Goal: Task Accomplishment & Management: Use online tool/utility

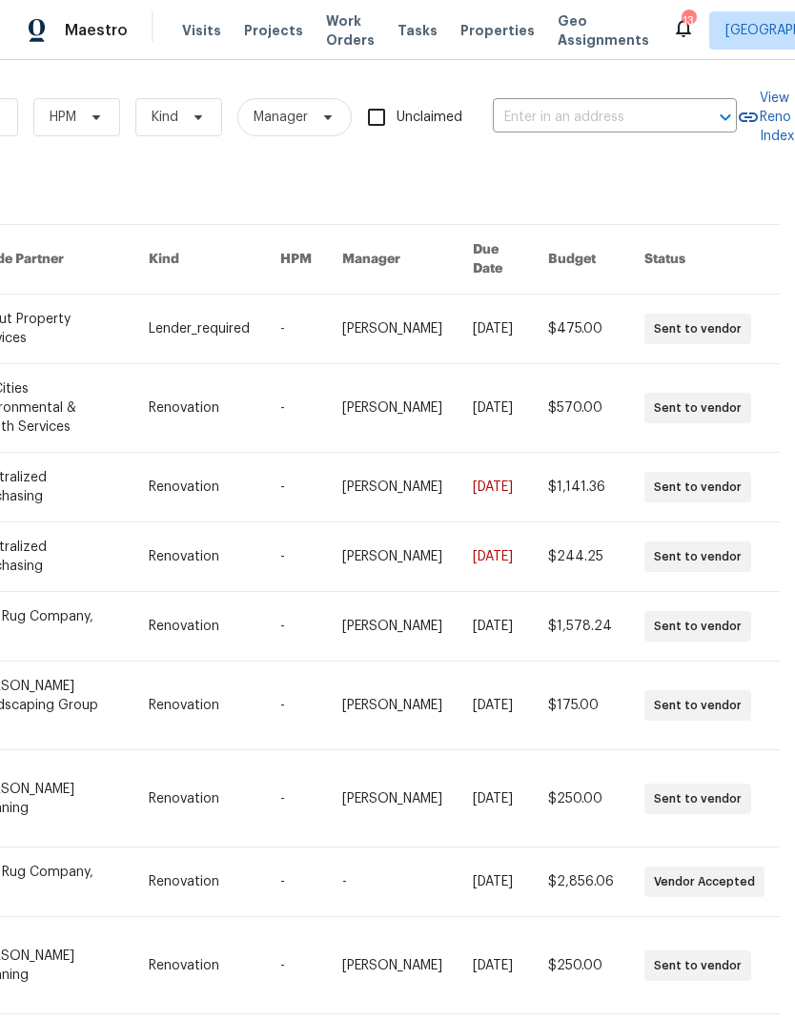
click at [584, 117] on input "text" at bounding box center [588, 118] width 191 height 30
type input "101 c"
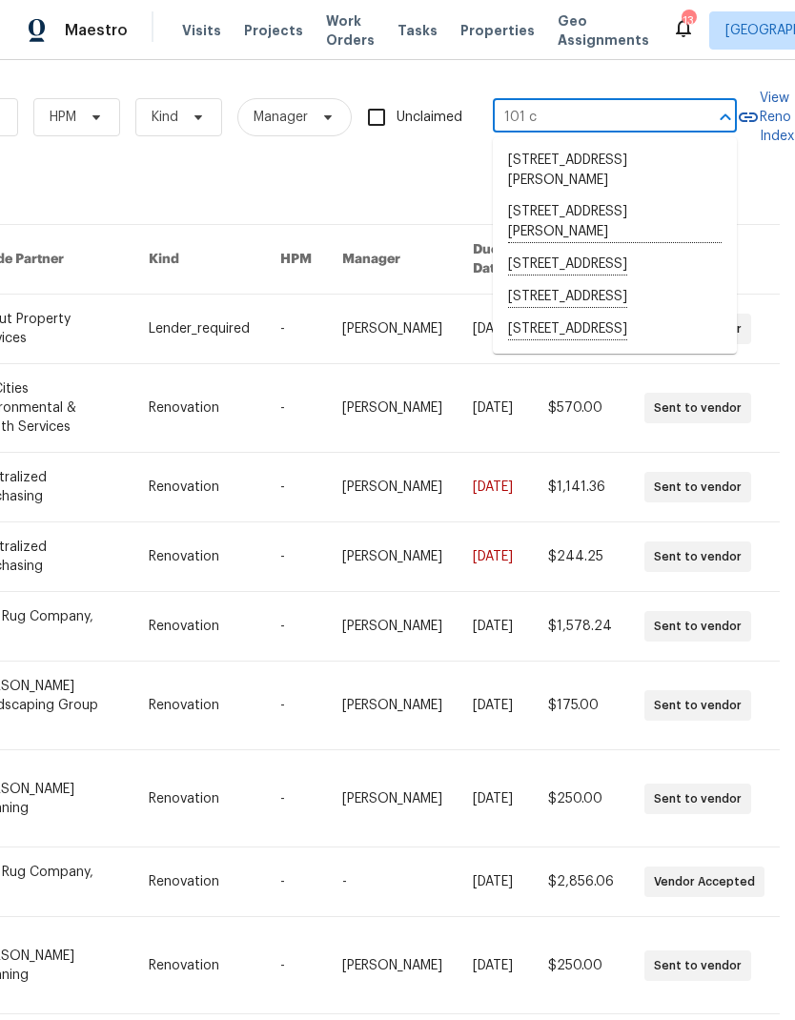
click at [557, 298] on li "[STREET_ADDRESS]" at bounding box center [615, 297] width 244 height 32
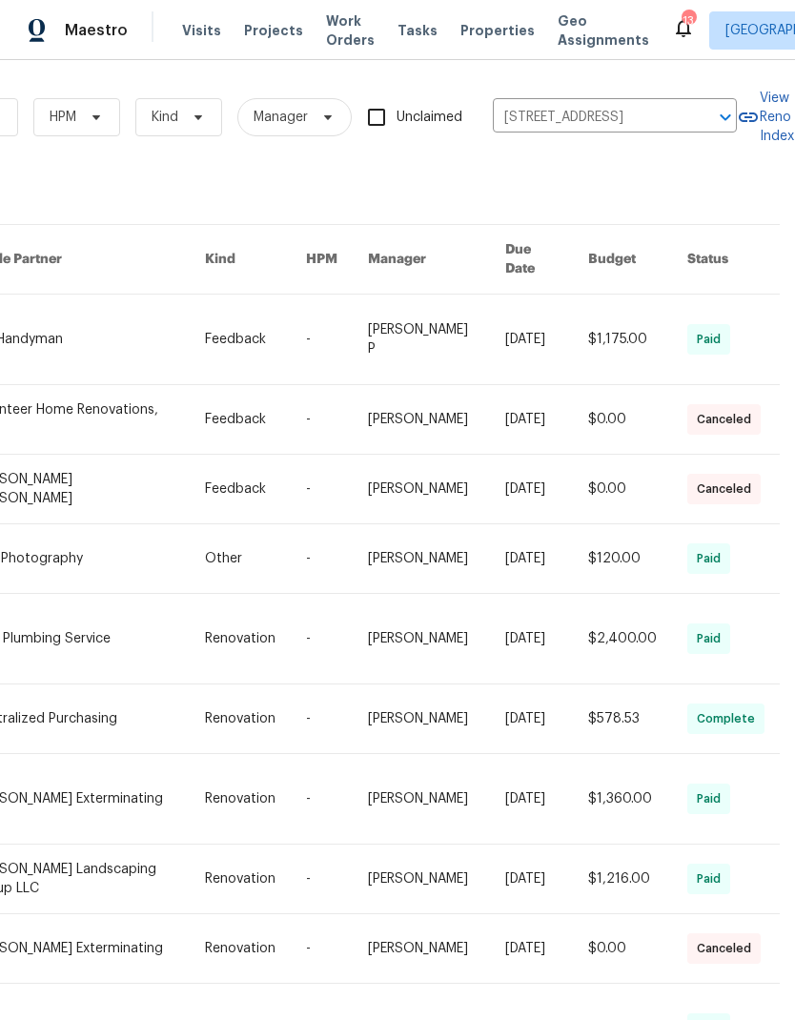
click at [95, 328] on link at bounding box center [88, 339] width 232 height 90
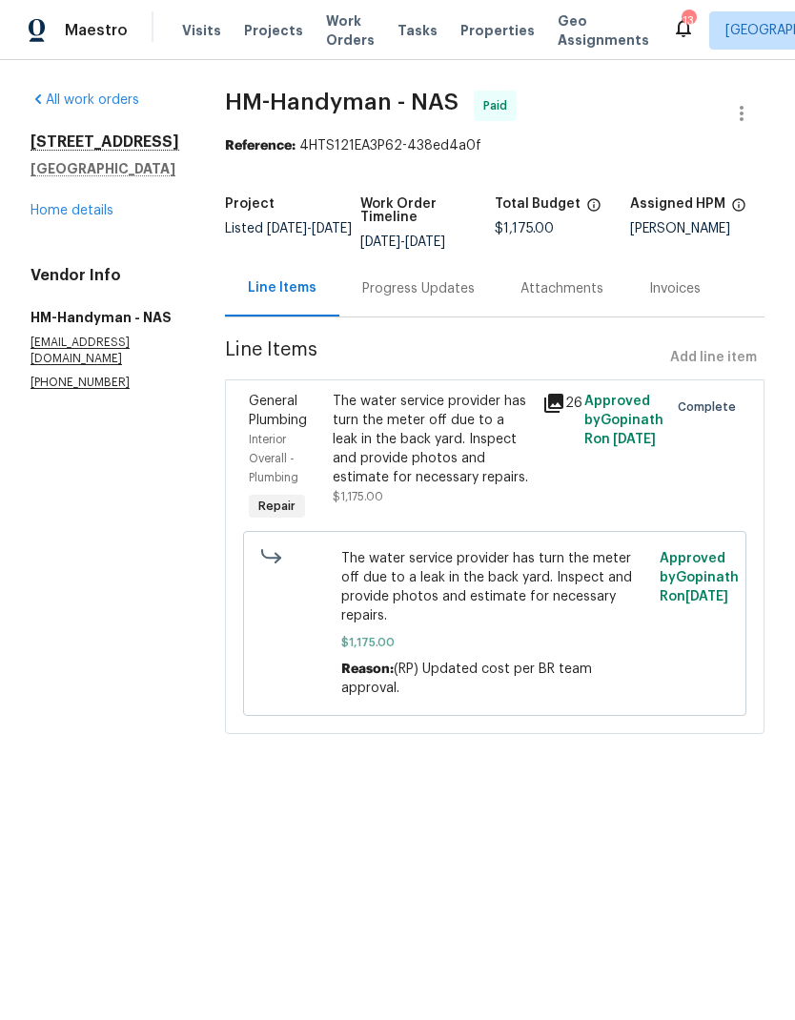
click at [70, 215] on link "Home details" at bounding box center [71, 210] width 83 height 13
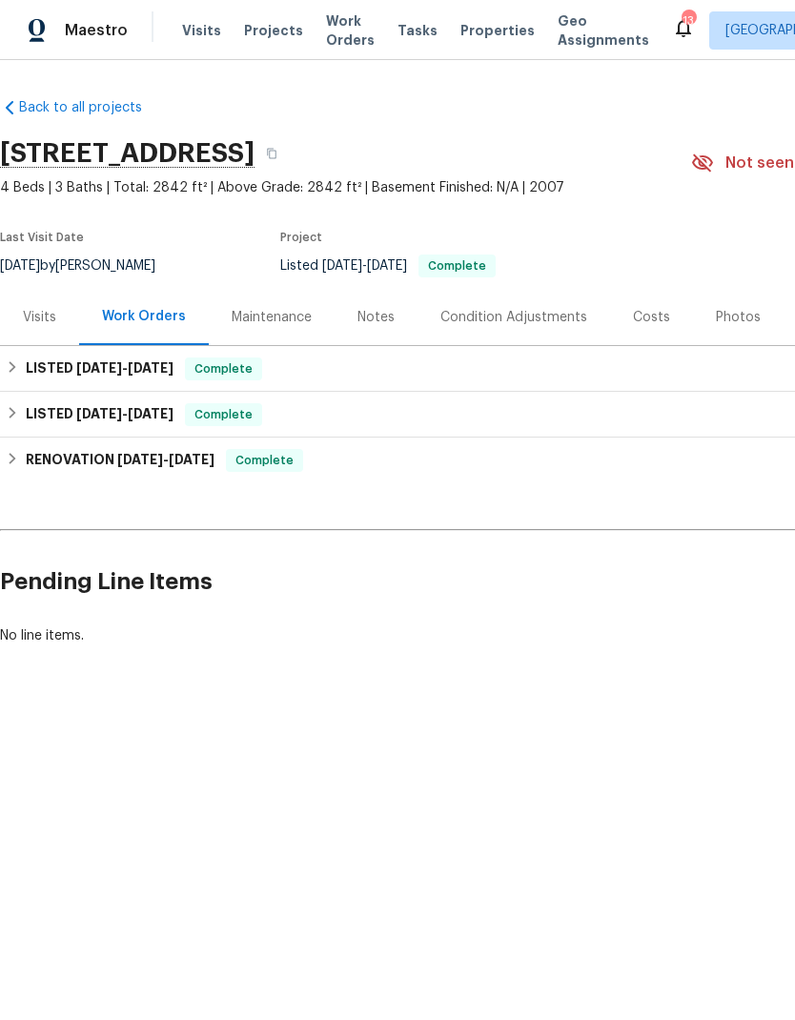
click at [632, 329] on div "Costs" at bounding box center [651, 317] width 83 height 56
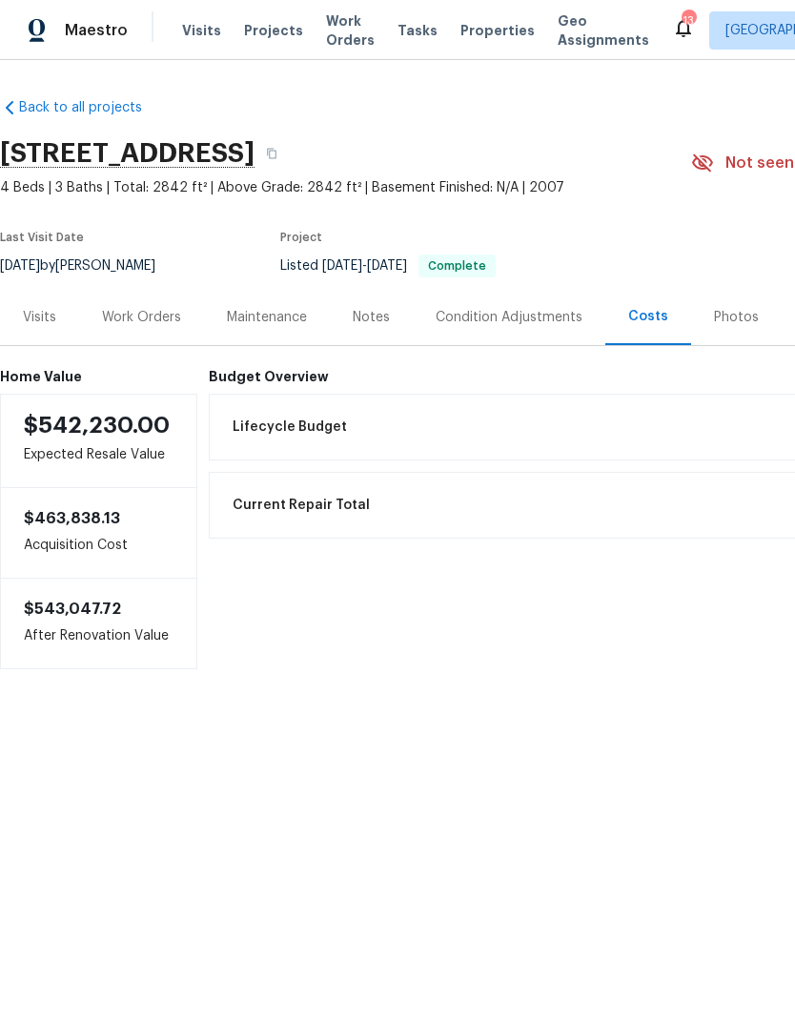
click at [160, 314] on div "Work Orders" at bounding box center [141, 317] width 79 height 19
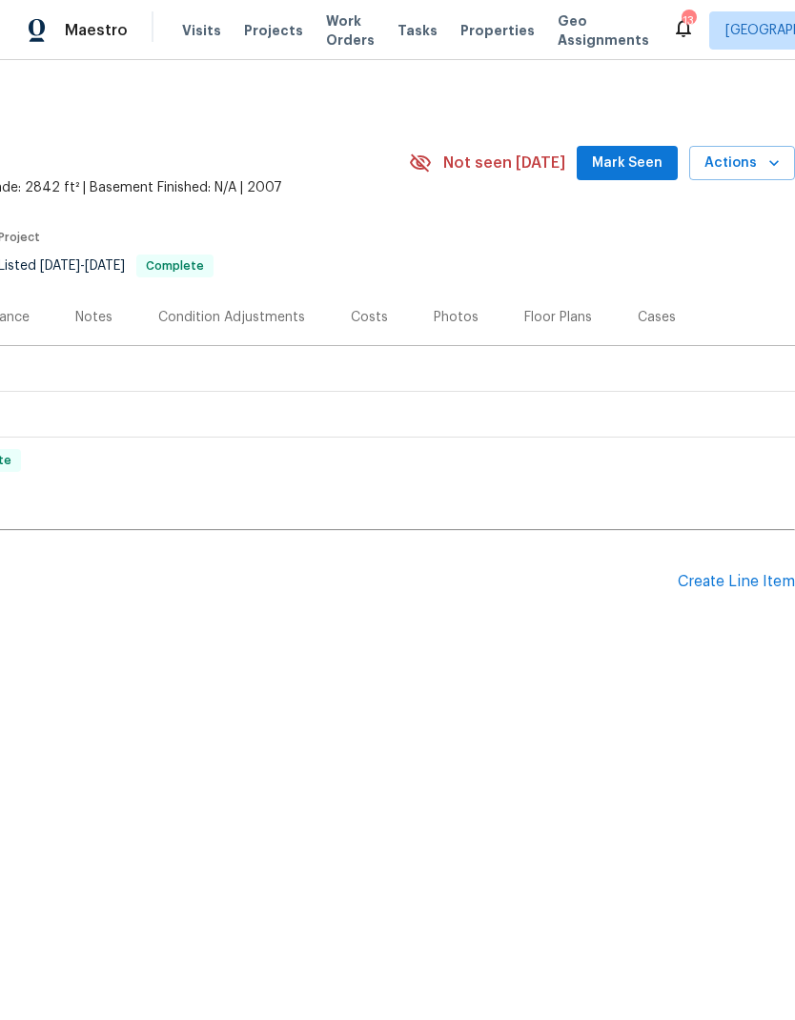
scroll to position [0, 282]
click at [739, 583] on div "Create Line Item" at bounding box center [735, 582] width 117 height 18
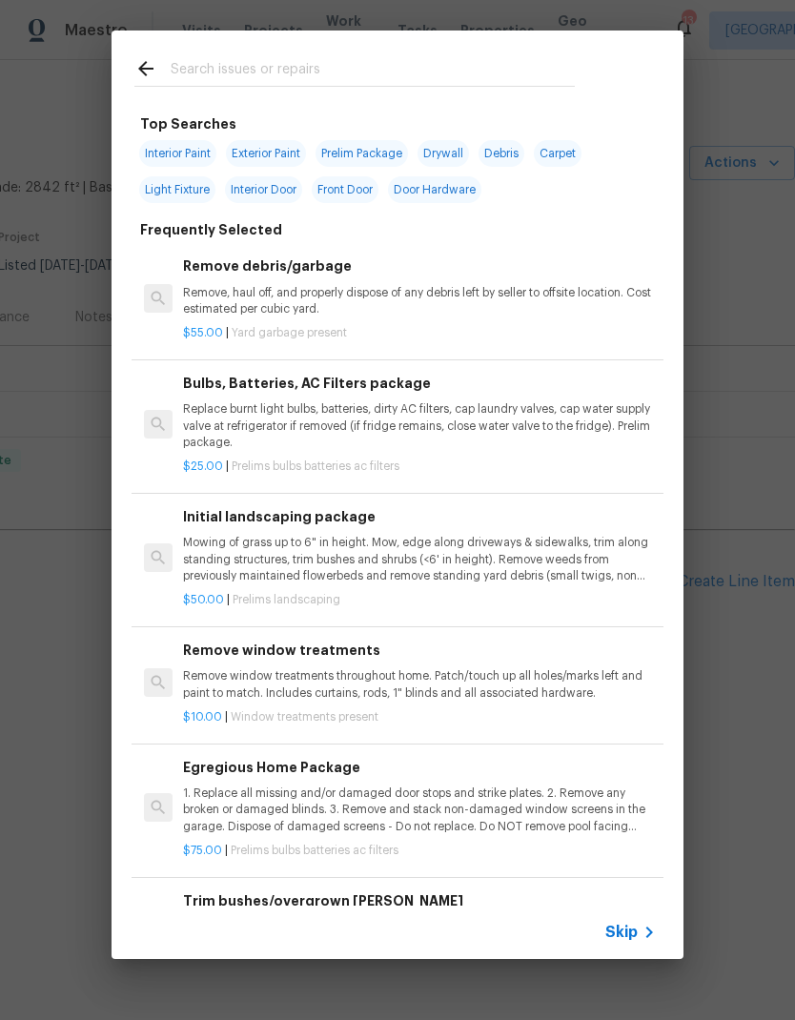
click at [468, 59] on input "text" at bounding box center [373, 71] width 404 height 29
type input "Deck"
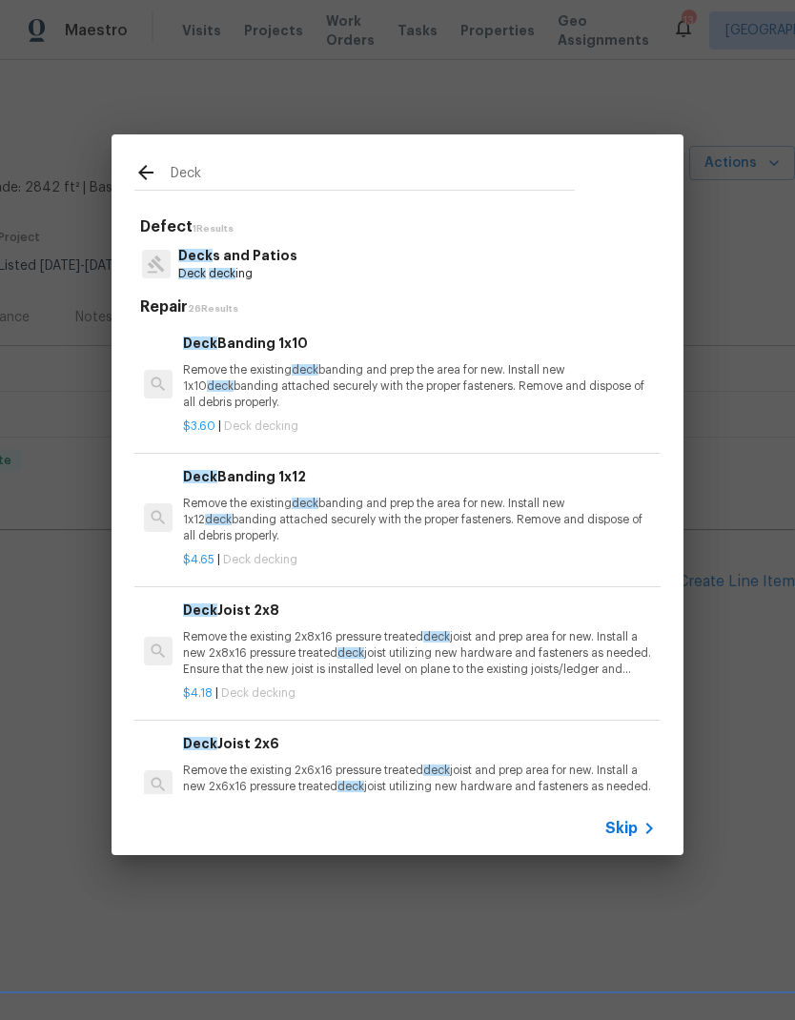
click at [326, 385] on p "Remove the existing deck banding and prep the area for new. Install new 1x10 de…" at bounding box center [419, 386] width 473 height 49
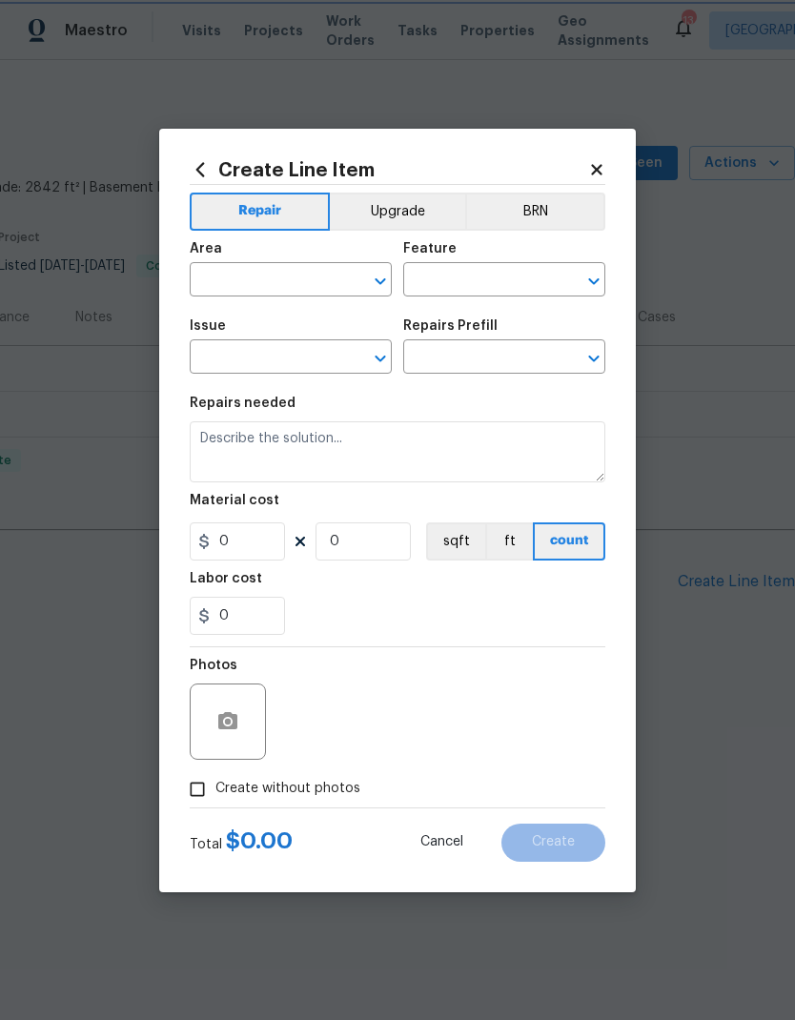
type input "Deck"
type input "Decks and Patios"
type input "Deck Banding 1x10 $3.60"
type textarea "Remove the existing deck banding and prep the area for new. Install new 1x10 de…"
type input "3.6"
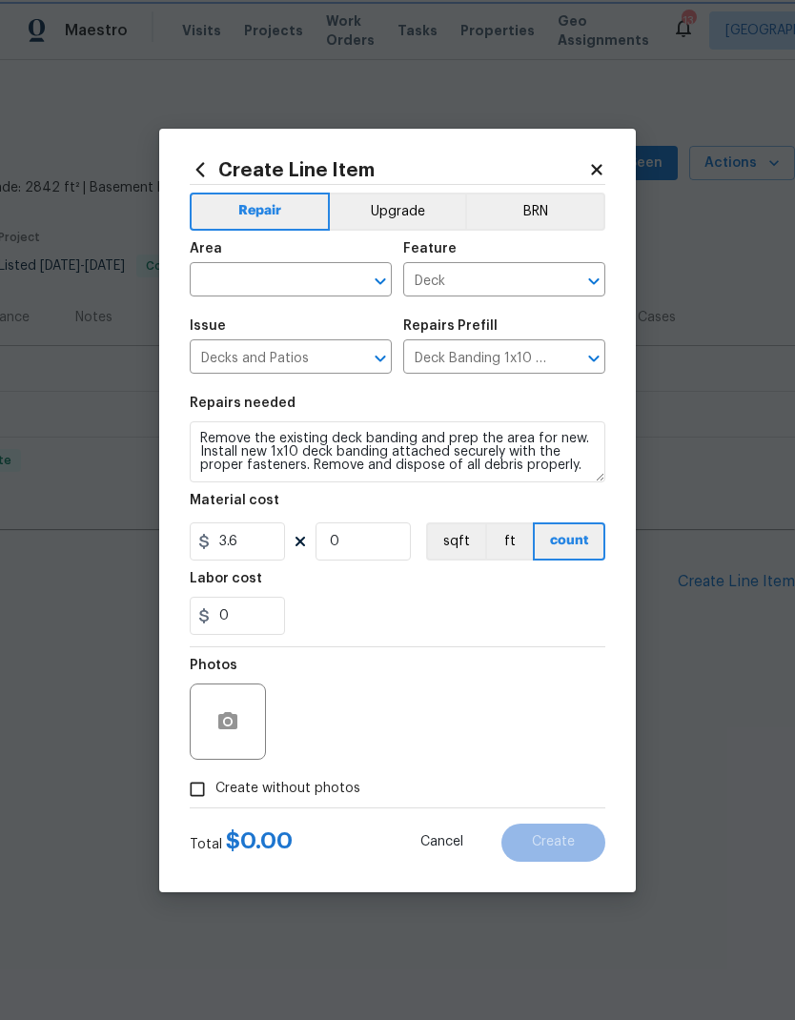
type input "1"
click at [326, 374] on input "Decks and Patios" at bounding box center [264, 359] width 149 height 30
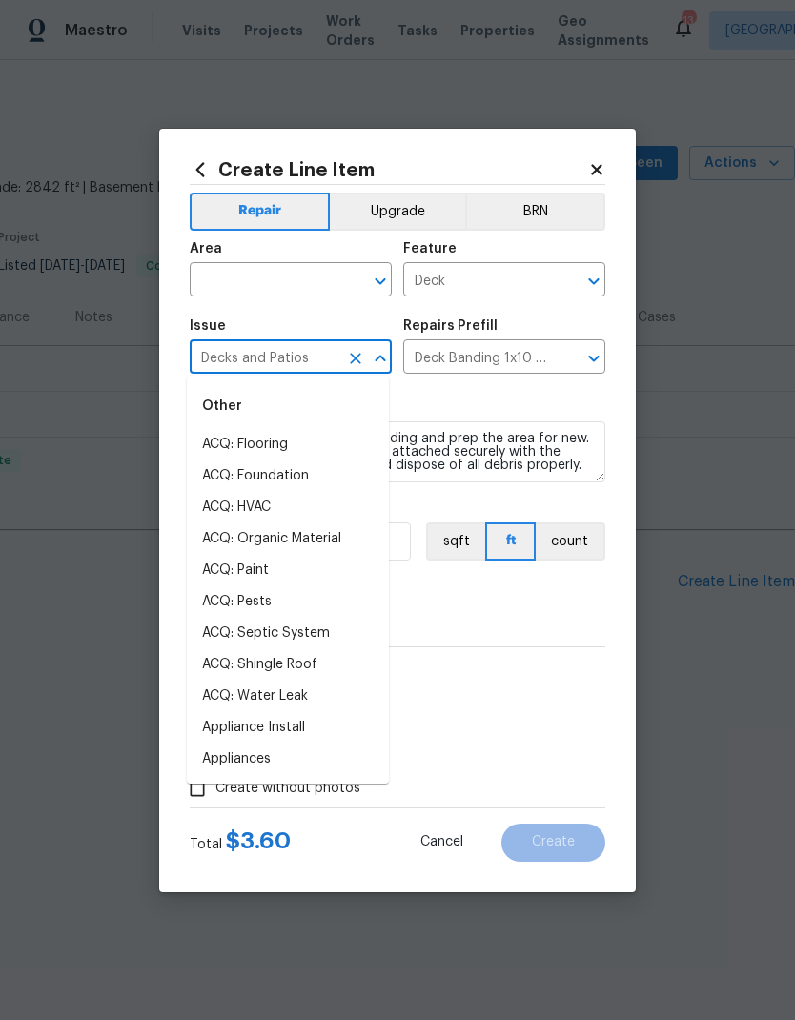
click at [311, 274] on input "text" at bounding box center [264, 282] width 149 height 30
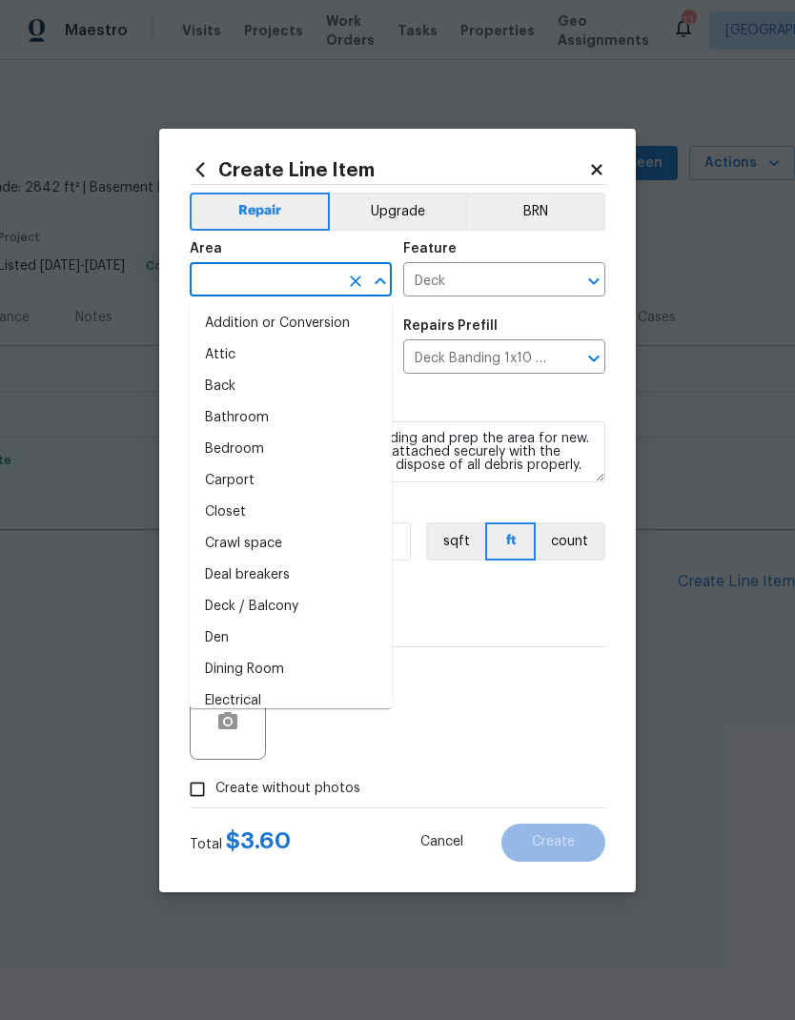
click at [249, 393] on li "Back" at bounding box center [291, 386] width 202 height 31
type input "Back"
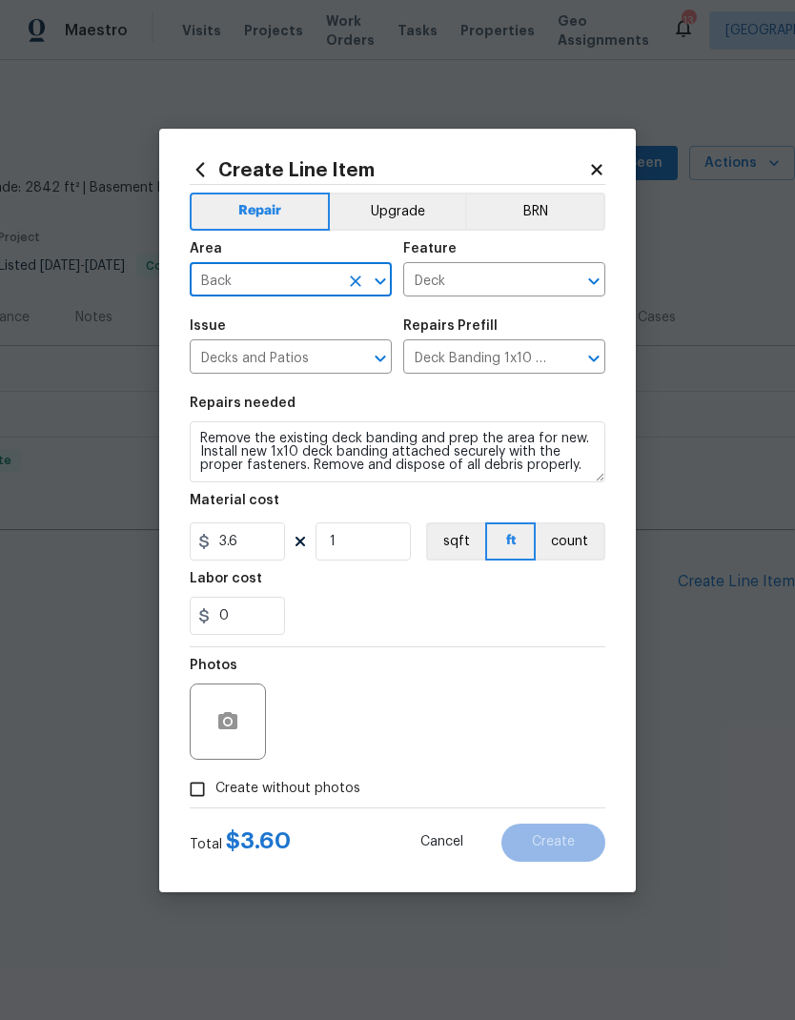
click at [374, 615] on div "0" at bounding box center [397, 615] width 415 height 38
click at [226, 429] on textarea "Remove the existing deck banding and prep the area for new. Install new 1x10 de…" at bounding box center [397, 451] width 415 height 61
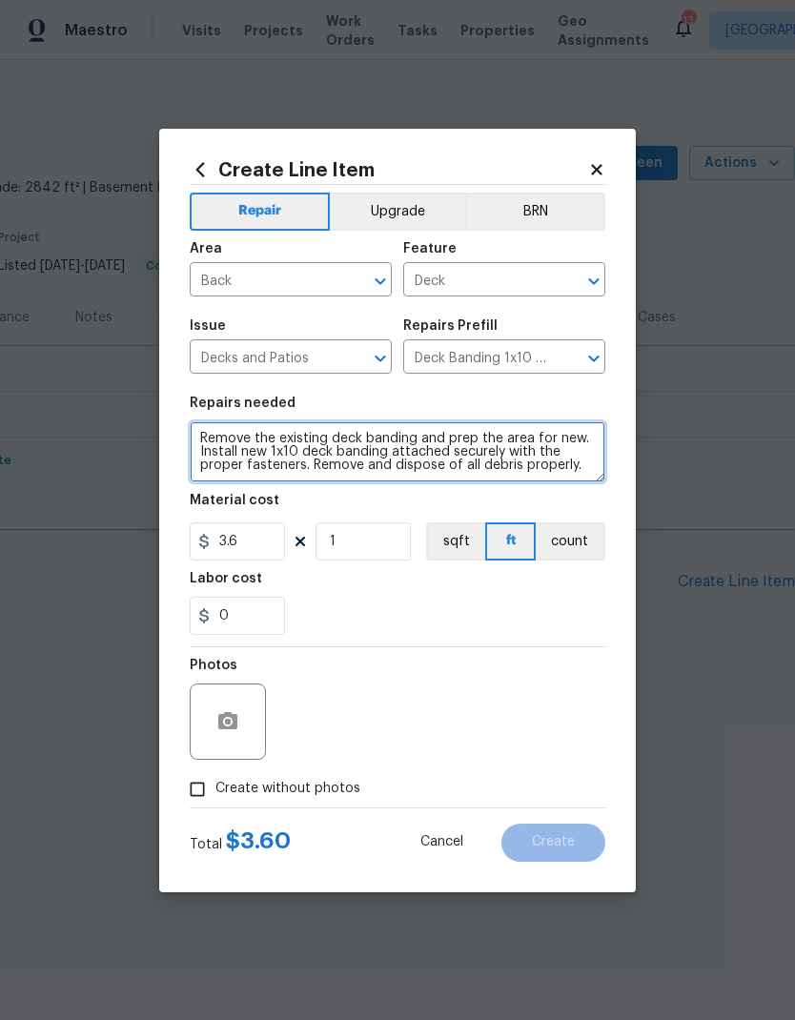
click at [226, 429] on textarea "Remove the existing deck banding and prep the area for new. Install new 1x10 de…" at bounding box center [397, 451] width 415 height 61
click at [221, 435] on textarea "Remove the existing deck banding and prep the area for new. Install new 1x10 de…" at bounding box center [397, 451] width 415 height 61
click at [220, 435] on textarea "Remove the existing deck banding and prep the area for new. Install new 1x10 de…" at bounding box center [397, 451] width 415 height 61
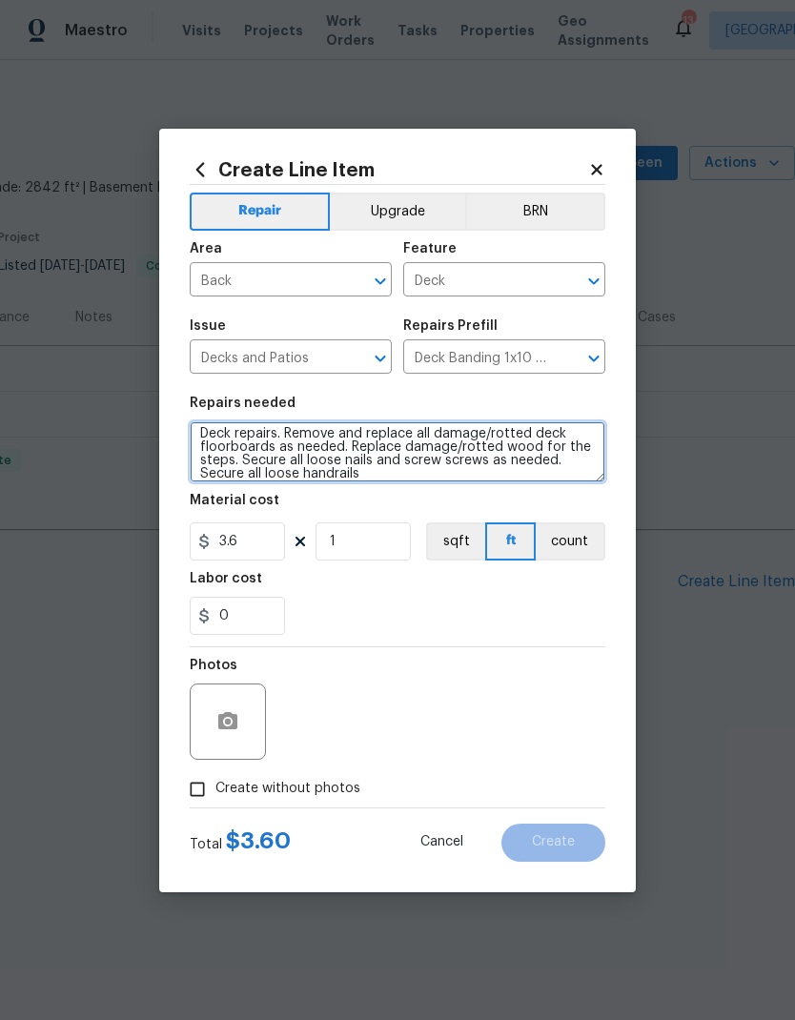
scroll to position [5, 0]
click at [406, 610] on div "0" at bounding box center [397, 615] width 415 height 38
click at [388, 475] on textarea "Deck repairs. Remove and replace all damage/rotted deck floorboards as needed. …" at bounding box center [397, 451] width 415 height 61
type textarea "Deck repairs. Remove and replace all damage/rotted deck floorboards as needed. …"
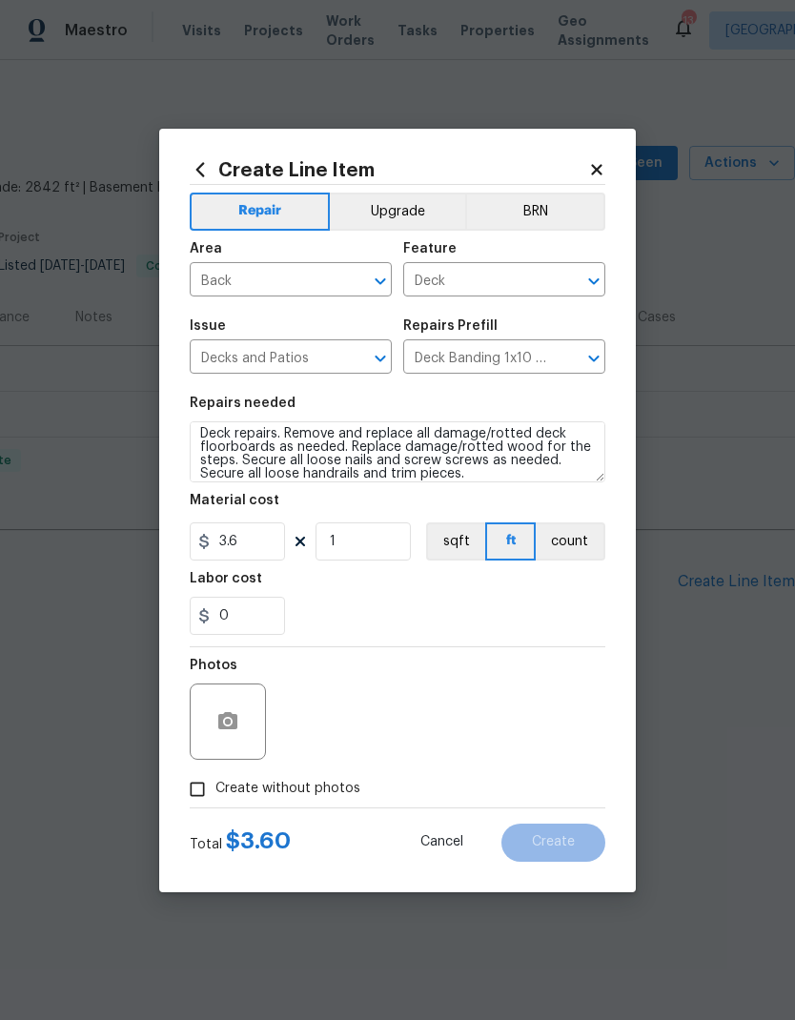
click at [382, 605] on div "0" at bounding box center [397, 615] width 415 height 38
click at [273, 534] on input "3.6" at bounding box center [237, 541] width 95 height 38
click at [239, 533] on input "3.6" at bounding box center [237, 541] width 95 height 38
click at [270, 534] on input "3.6" at bounding box center [237, 541] width 95 height 38
click at [267, 552] on input "3.6" at bounding box center [237, 541] width 95 height 38
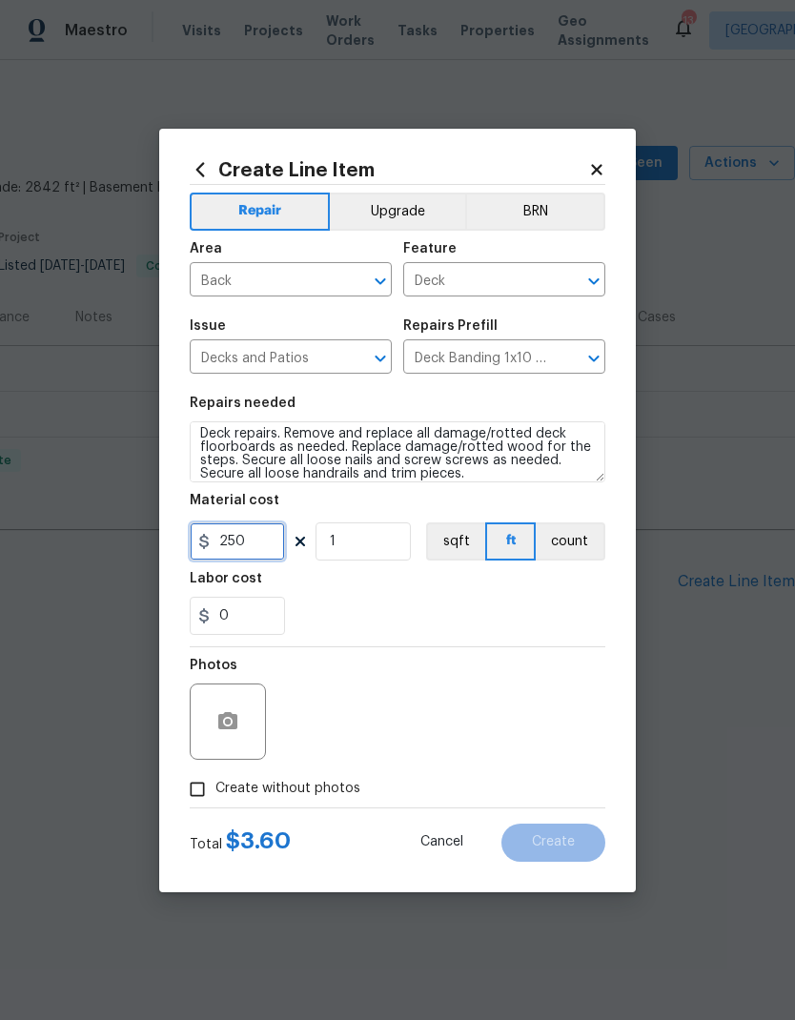
type input "250"
click at [477, 633] on div "0" at bounding box center [397, 615] width 415 height 38
click at [239, 728] on button "button" at bounding box center [228, 721] width 46 height 46
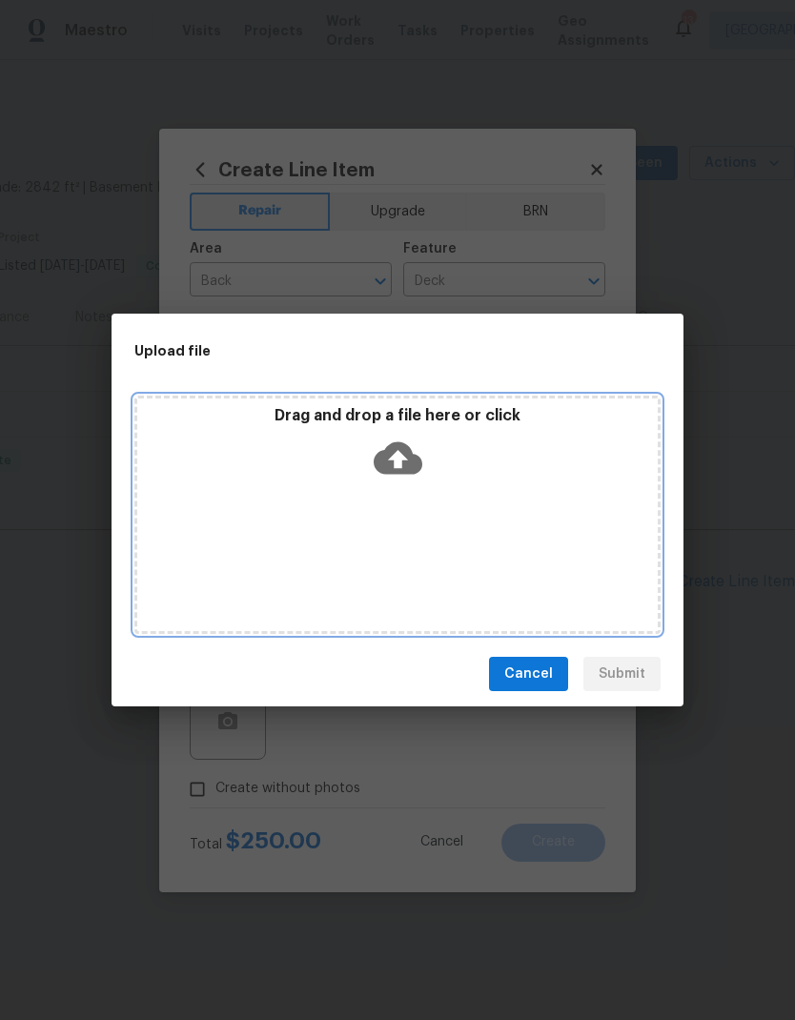
click at [422, 450] on div "Drag and drop a file here or click" at bounding box center [397, 447] width 520 height 82
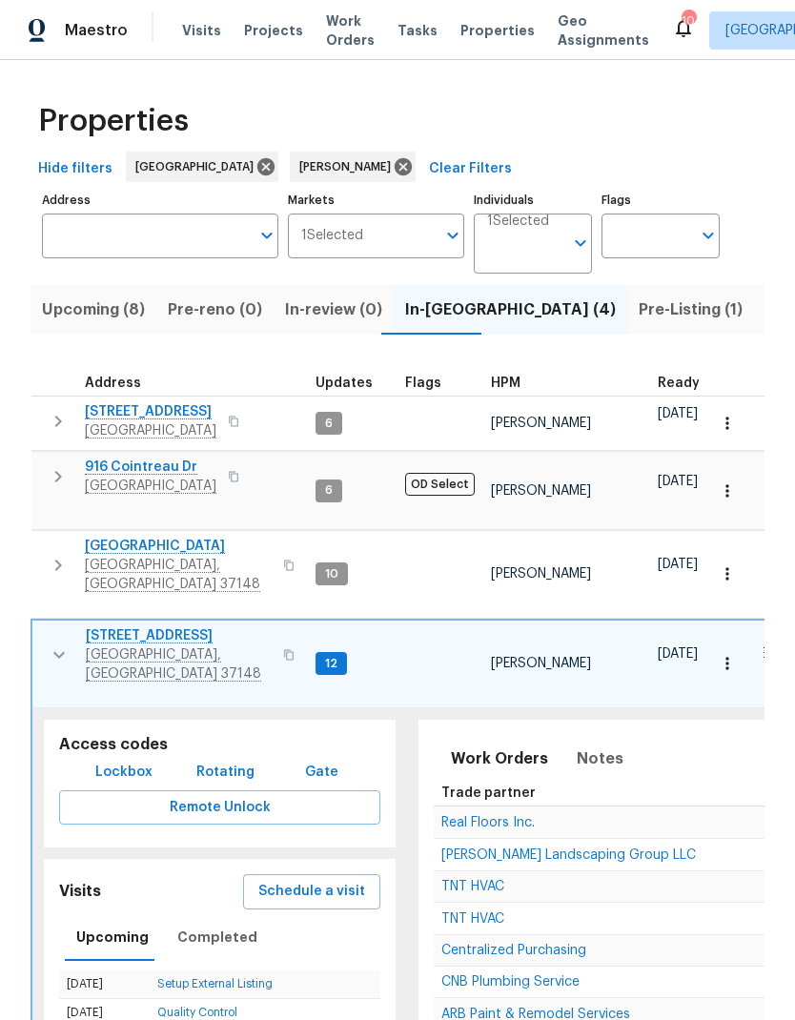
click at [49, 643] on icon "button" at bounding box center [59, 654] width 23 height 23
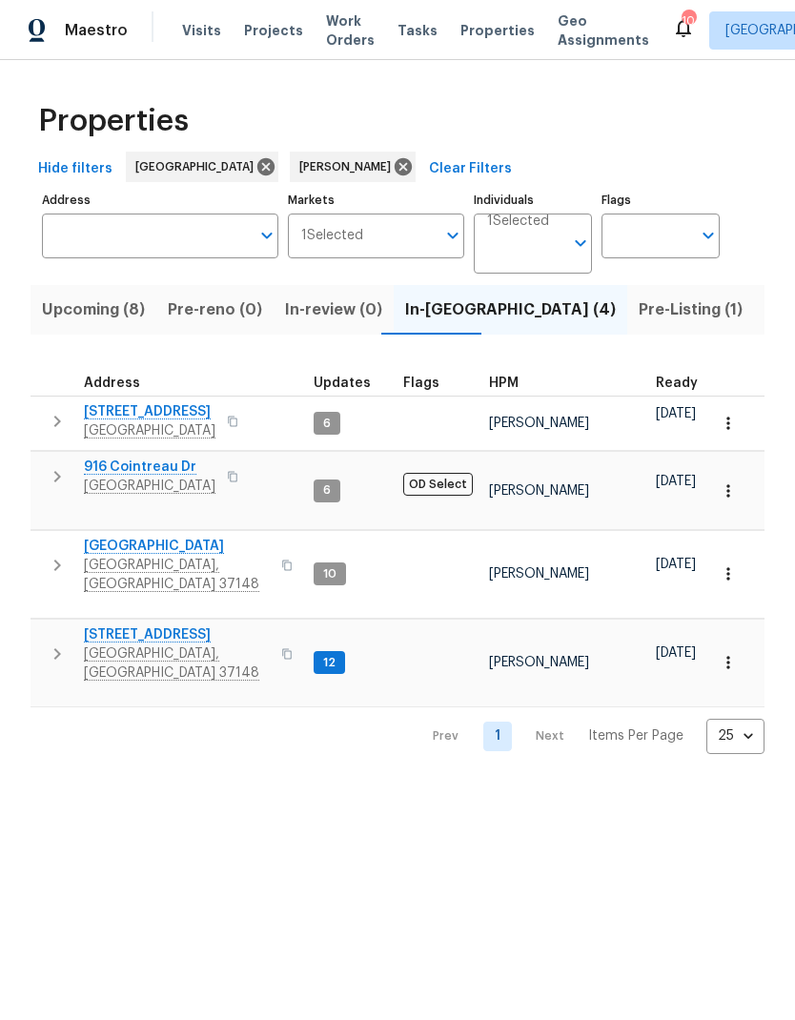
click at [765, 302] on span "Listed (7)" at bounding box center [800, 309] width 71 height 27
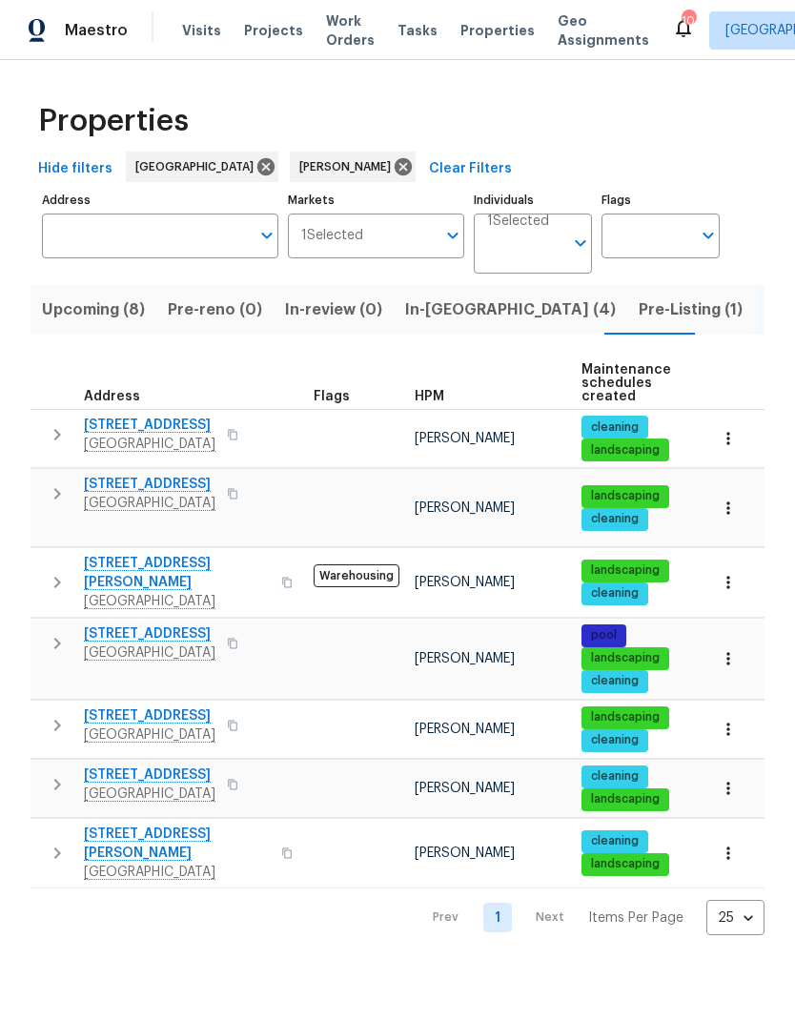
click at [45, 765] on button "button" at bounding box center [57, 784] width 38 height 38
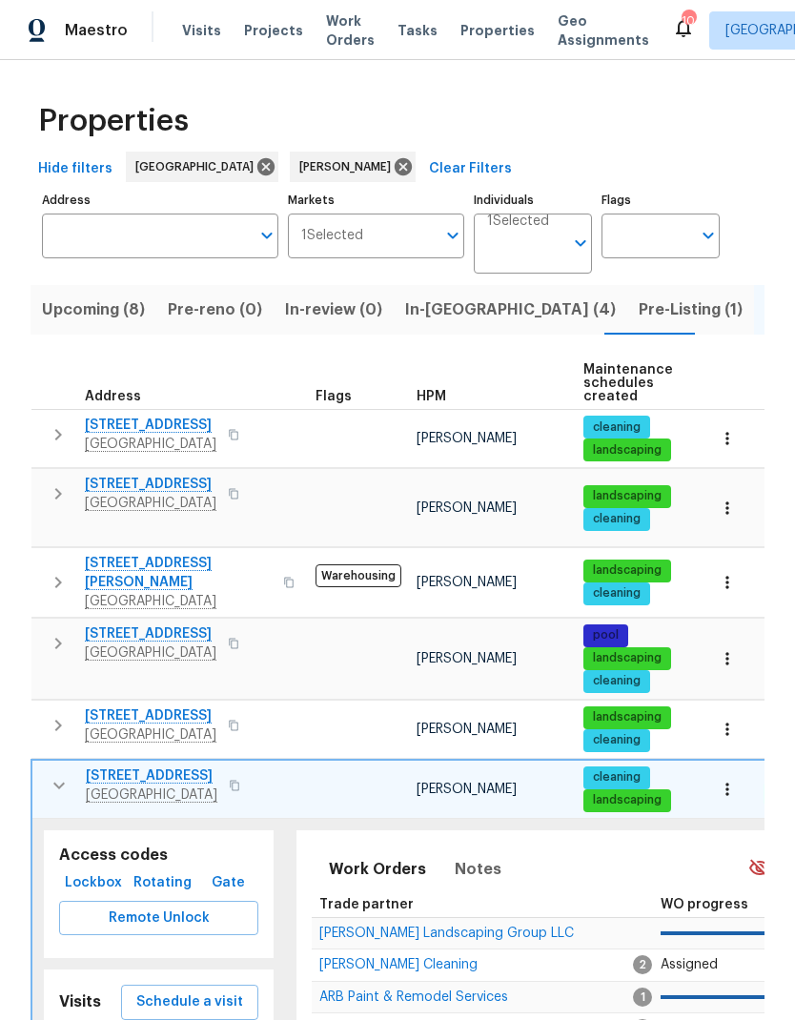
click at [58, 774] on icon "button" at bounding box center [59, 785] width 23 height 23
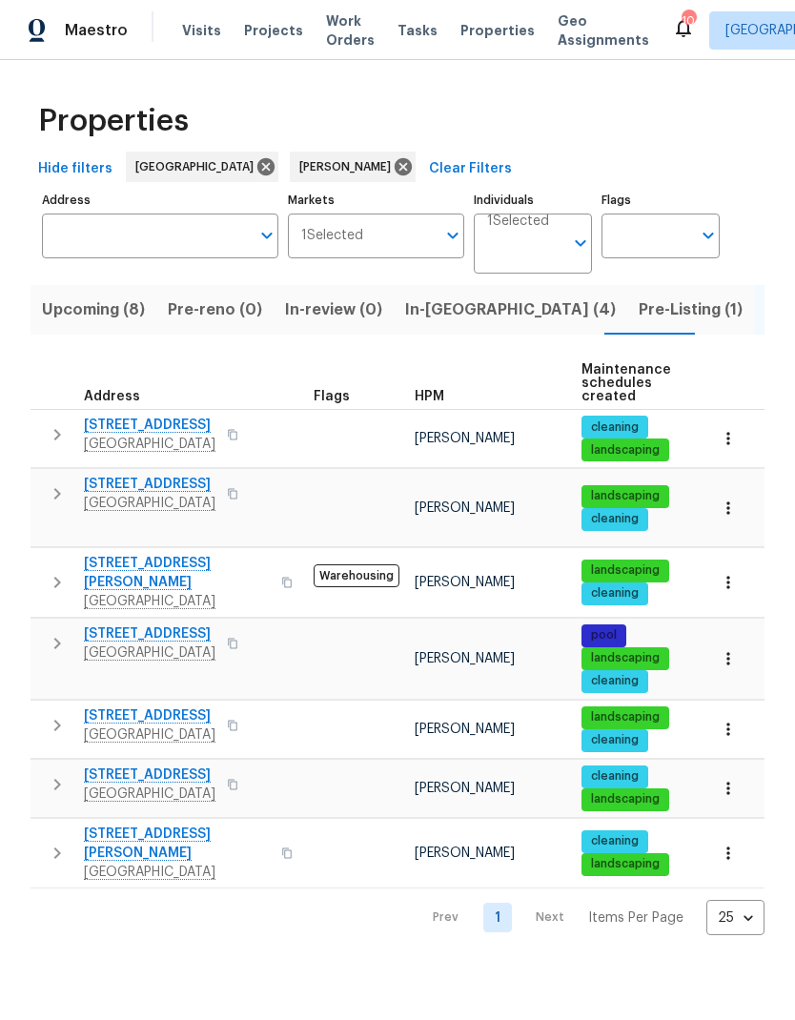
click at [58, 778] on icon "button" at bounding box center [57, 783] width 7 height 11
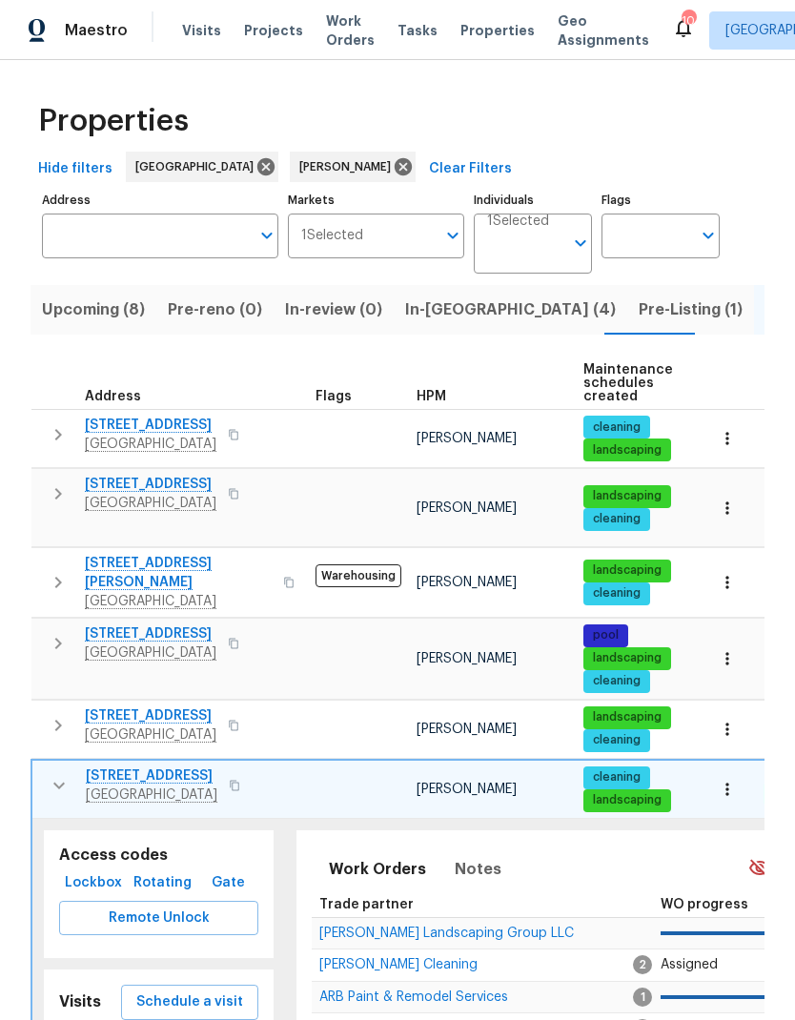
click at [56, 774] on icon "button" at bounding box center [59, 785] width 23 height 23
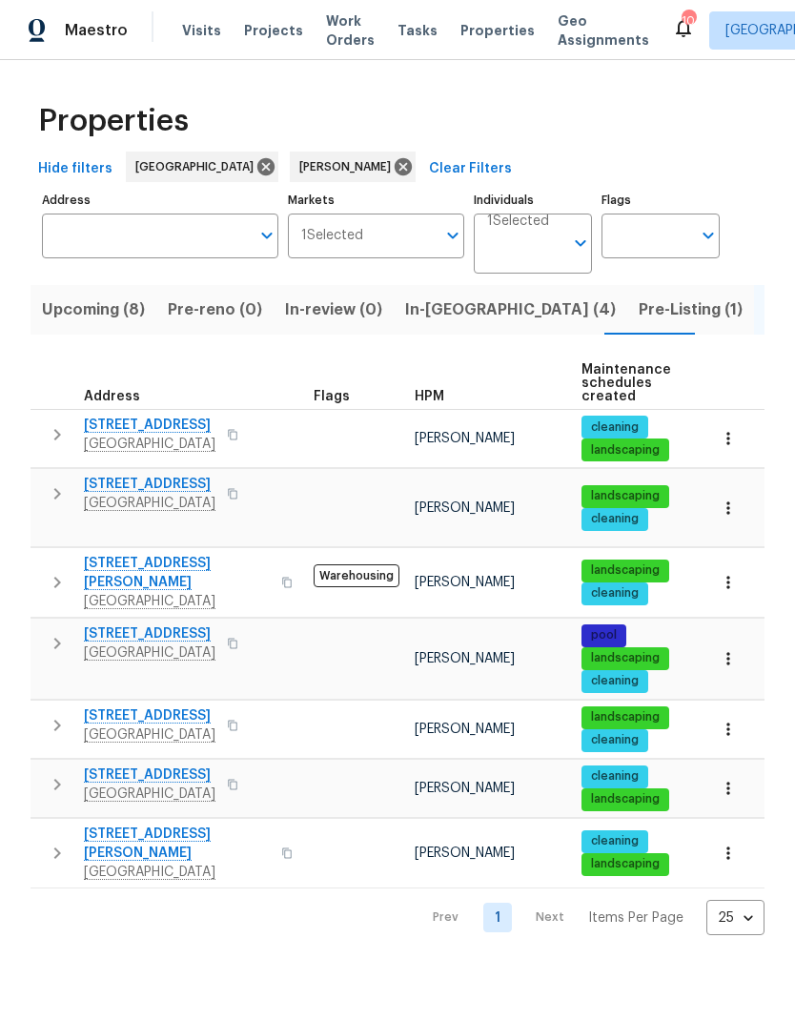
click at [51, 773] on icon "button" at bounding box center [57, 784] width 23 height 23
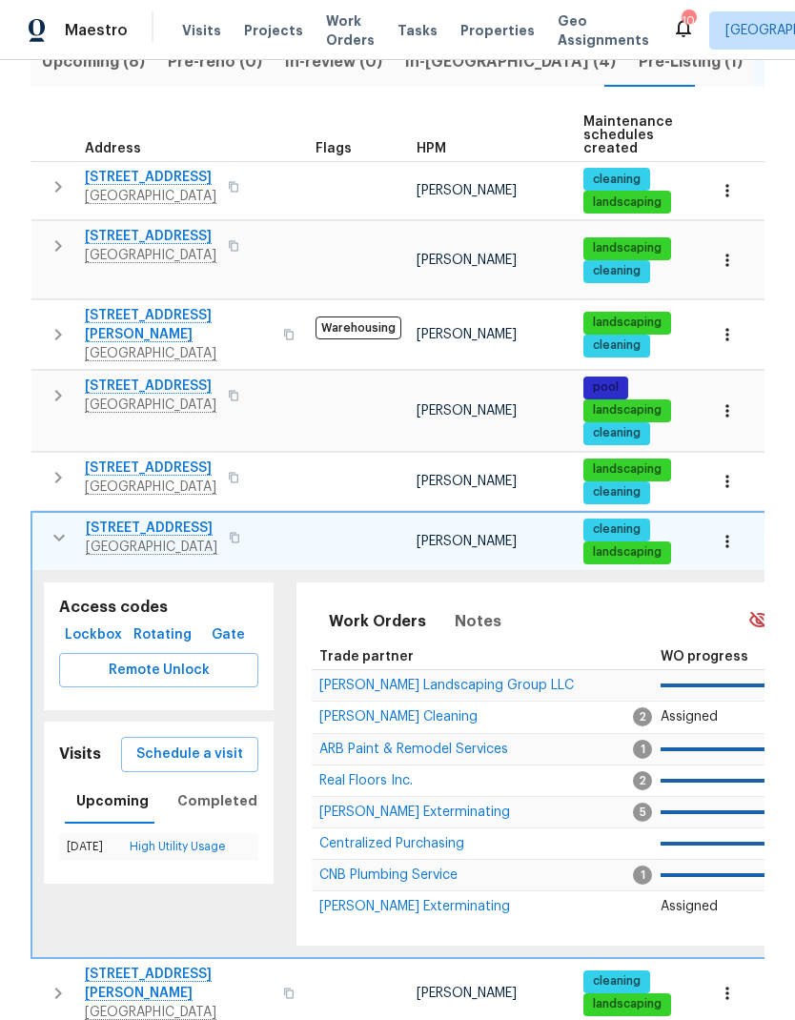
scroll to position [218, 0]
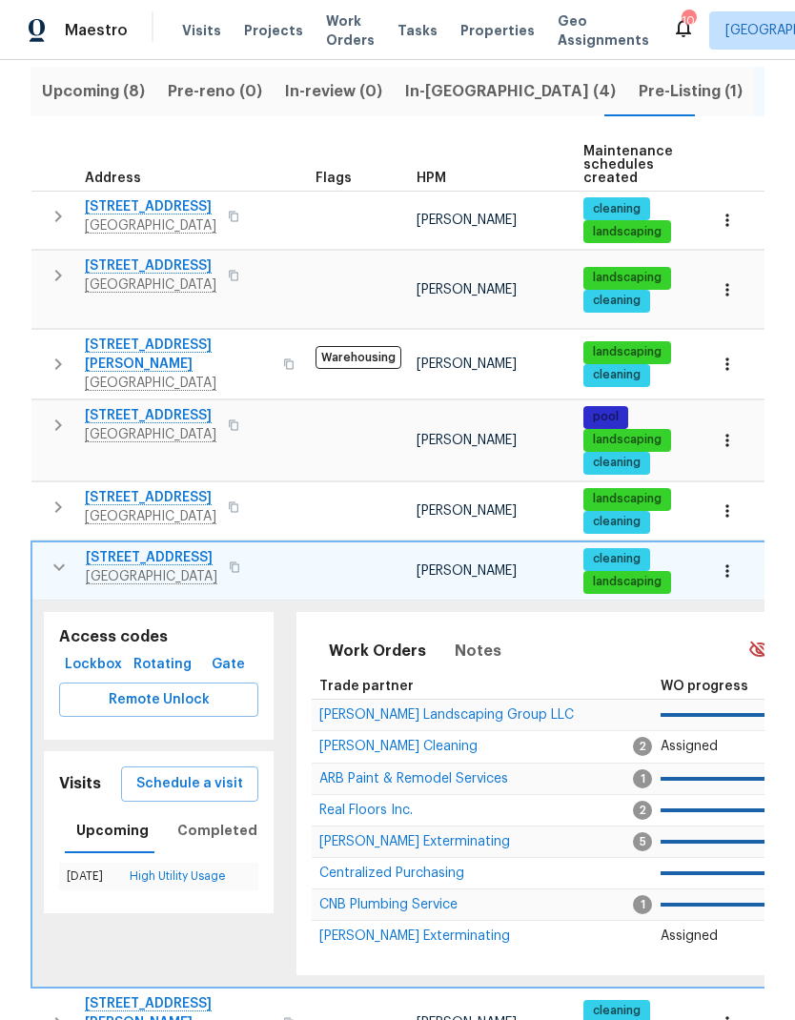
click at [727, 561] on icon "button" at bounding box center [727, 570] width 19 height 19
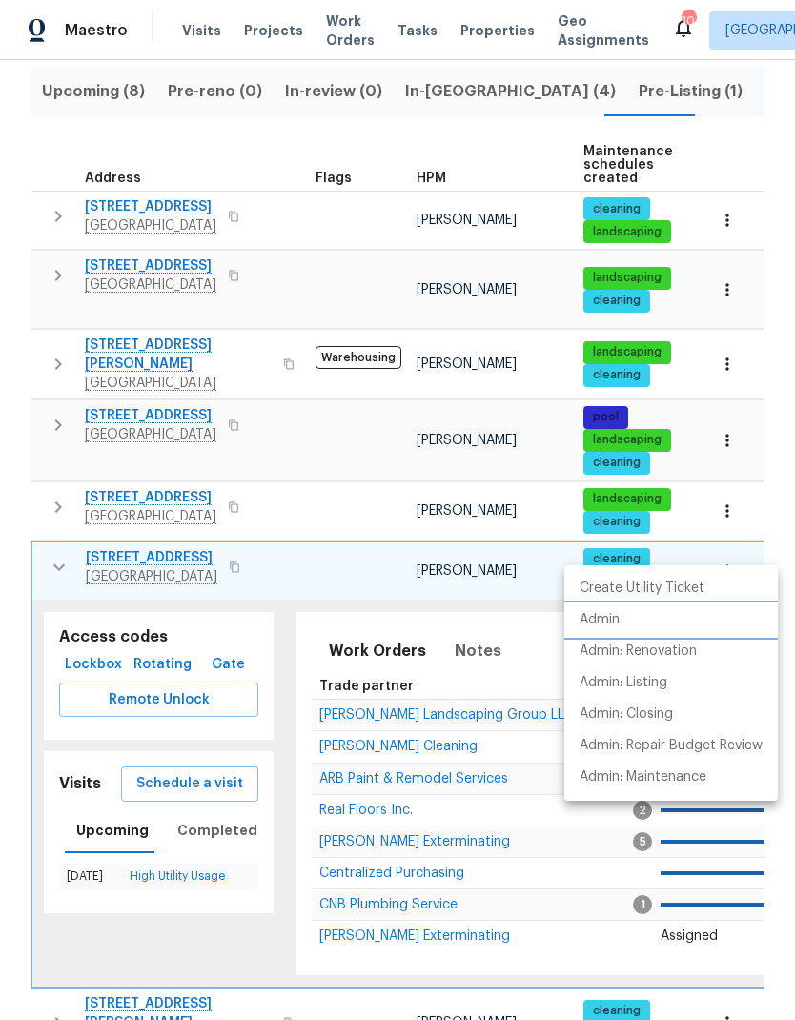
click at [637, 627] on li "Admin" at bounding box center [670, 619] width 213 height 31
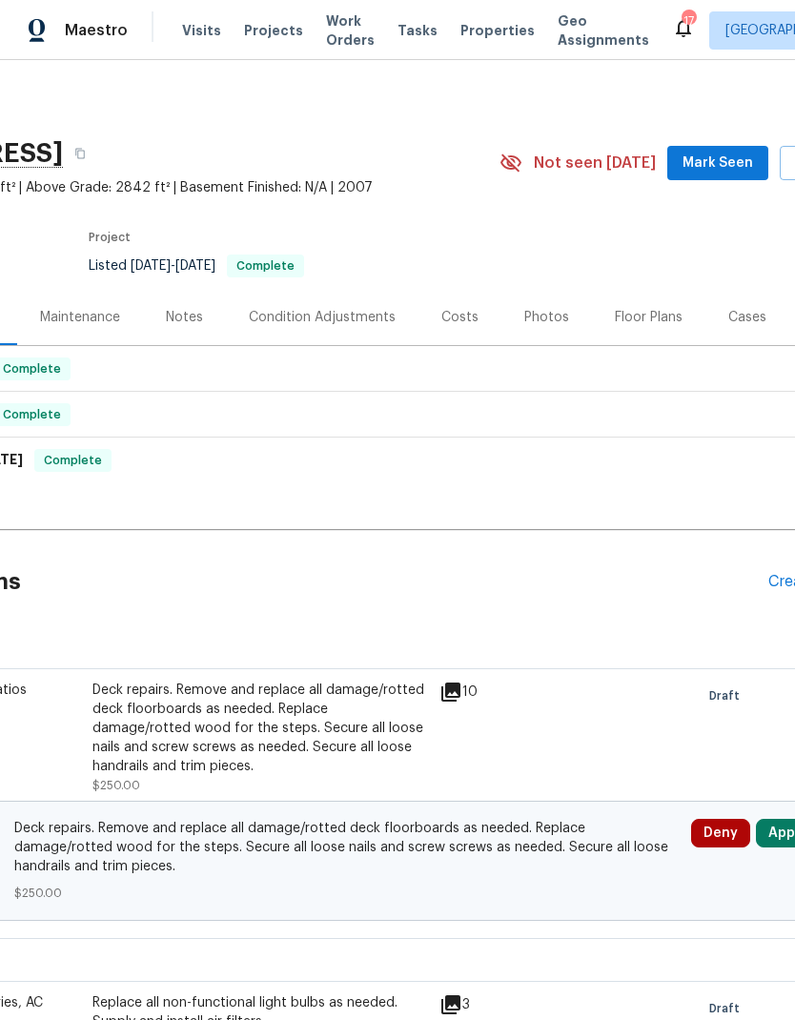
scroll to position [0, 192]
click at [622, 305] on div "Floor Plans" at bounding box center [648, 317] width 113 height 56
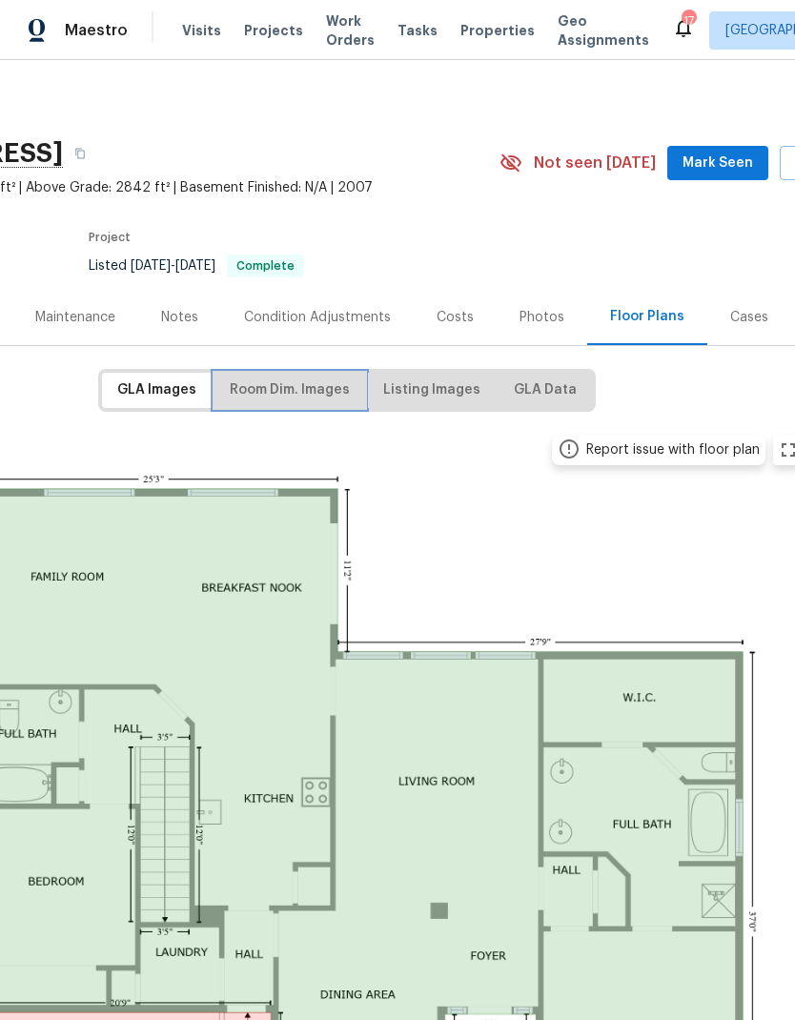
click at [269, 394] on span "Room Dim. Images" at bounding box center [290, 390] width 120 height 24
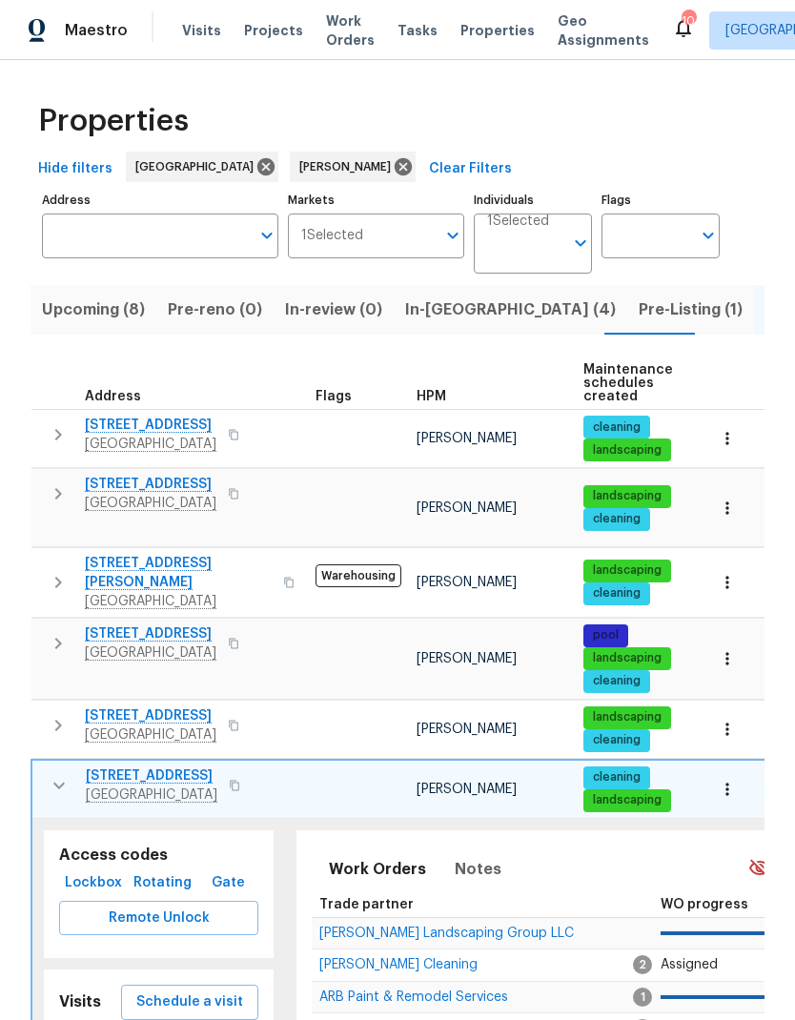
scroll to position [218, 0]
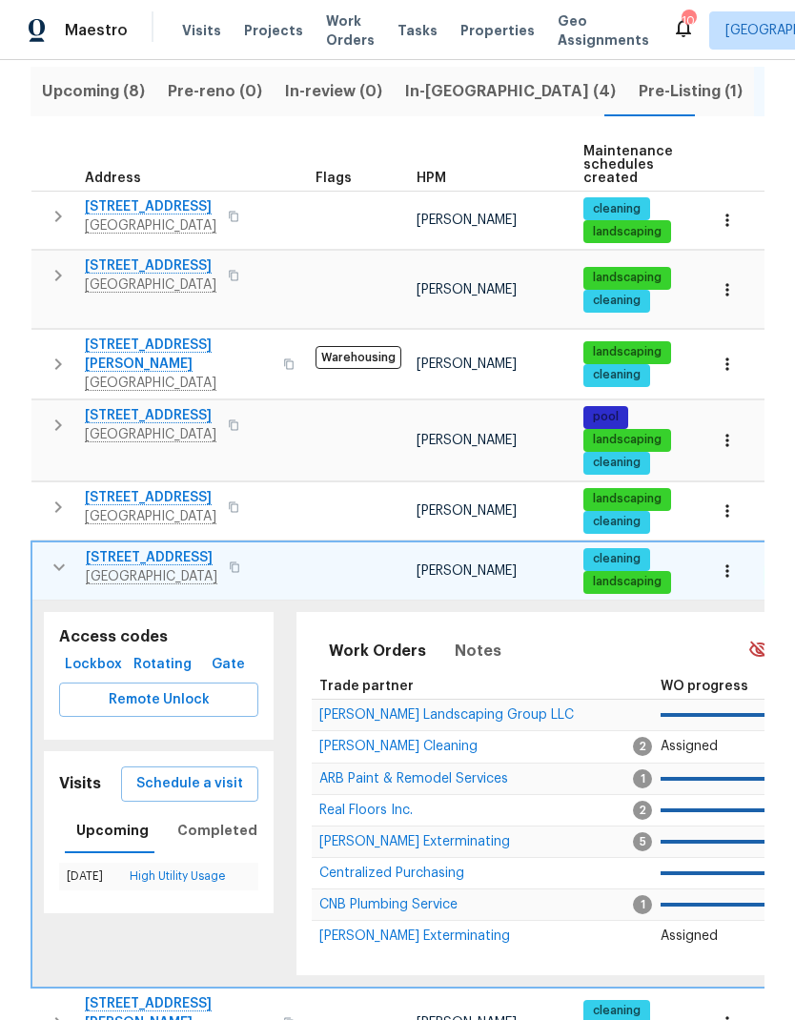
click at [72, 93] on span "Upcoming (8)" at bounding box center [93, 91] width 103 height 27
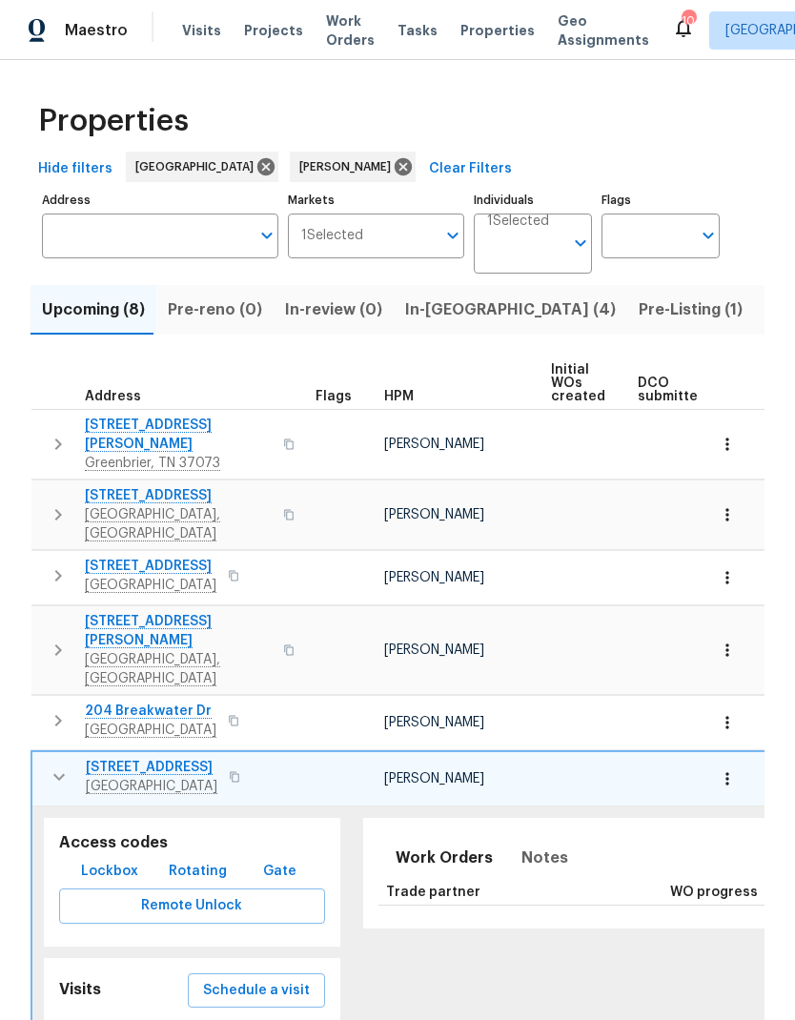
click at [54, 564] on icon "button" at bounding box center [58, 575] width 23 height 23
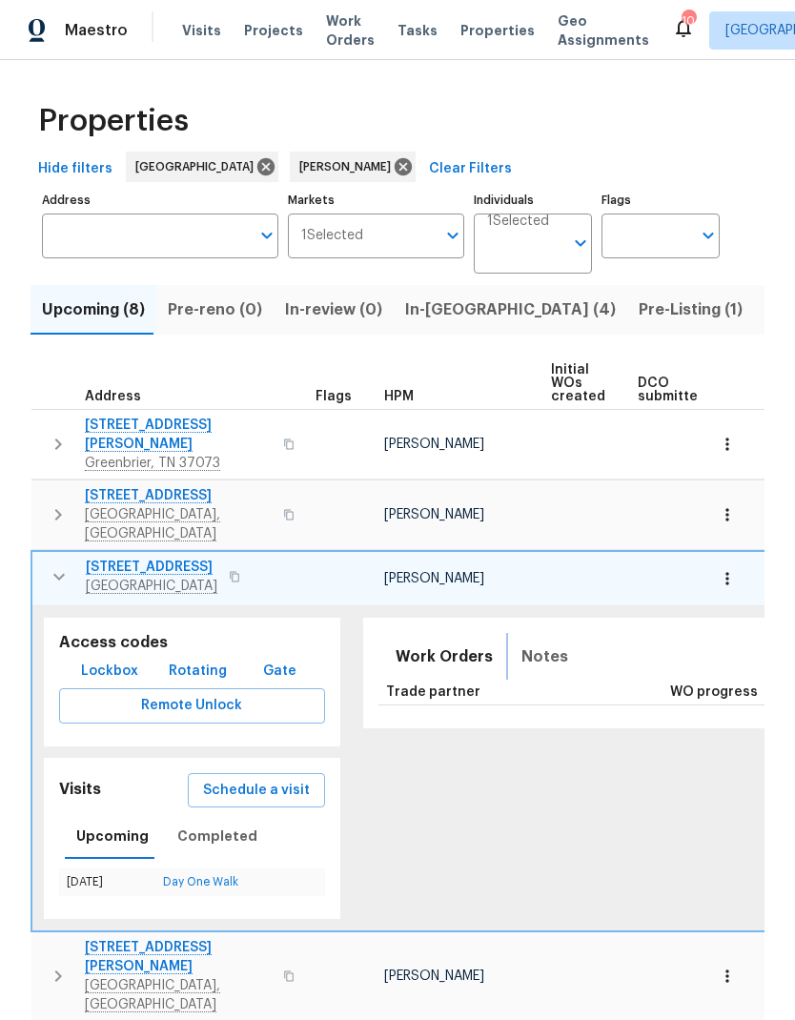
click at [521, 643] on span "Notes" at bounding box center [544, 656] width 47 height 27
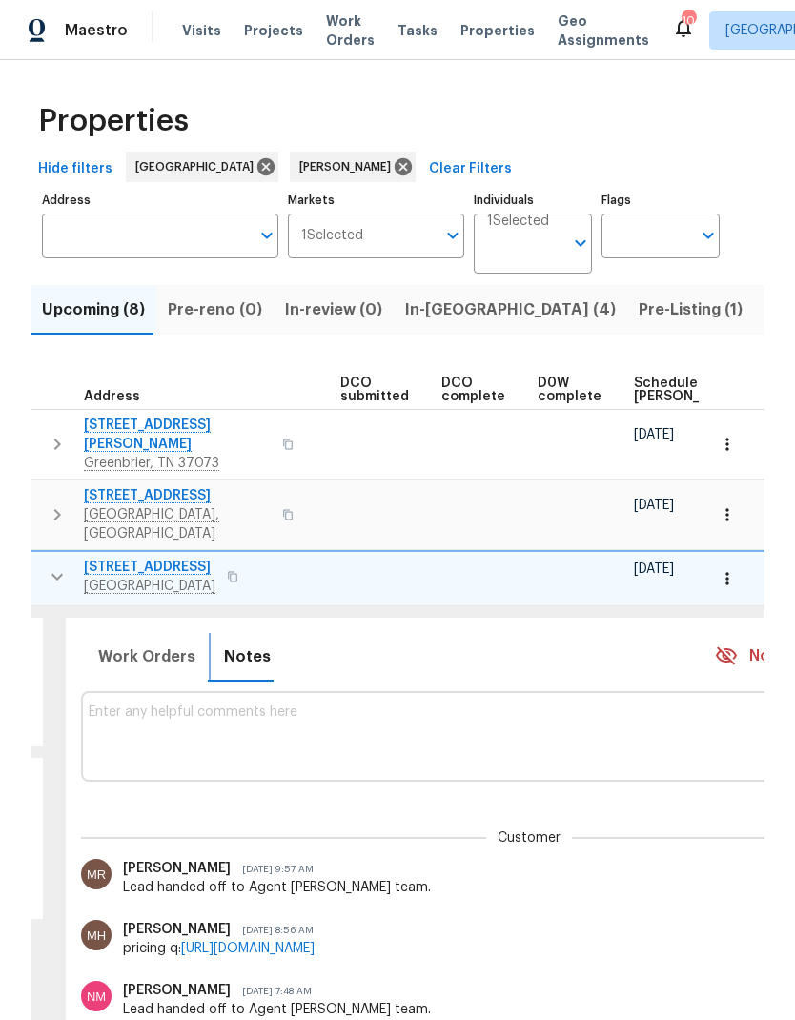
scroll to position [0, 292]
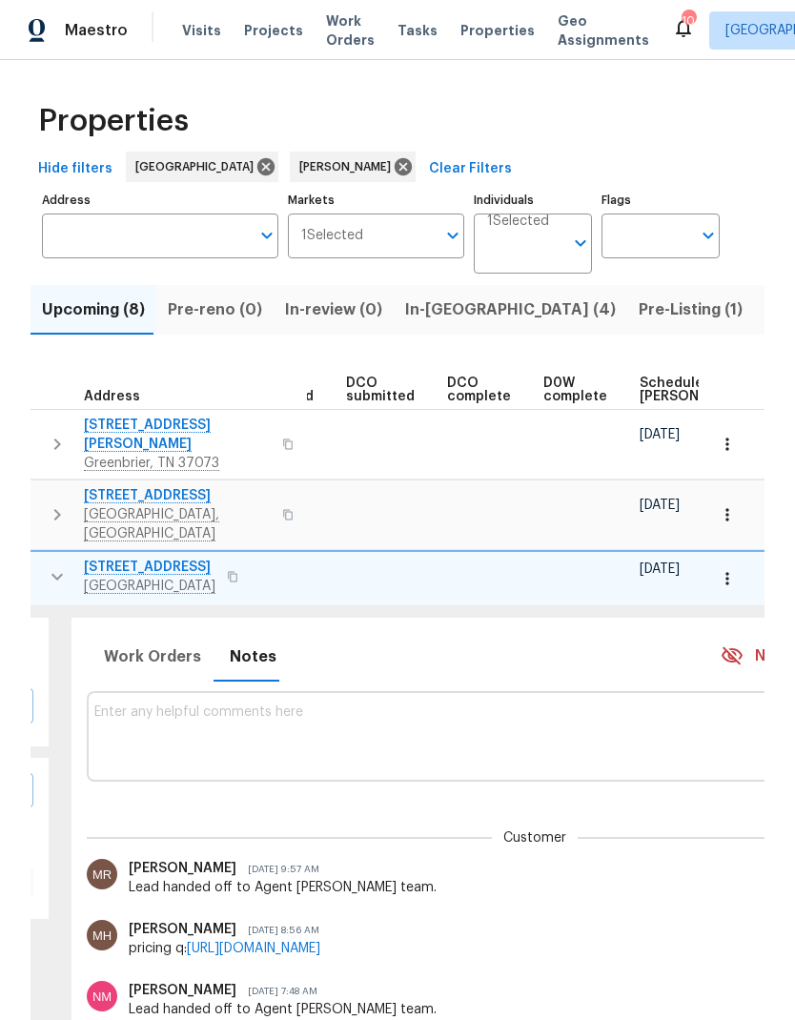
click at [659, 368] on th "Scheduled COE" at bounding box center [702, 383] width 140 height 52
click at [653, 385] on span "Scheduled COE" at bounding box center [693, 389] width 108 height 27
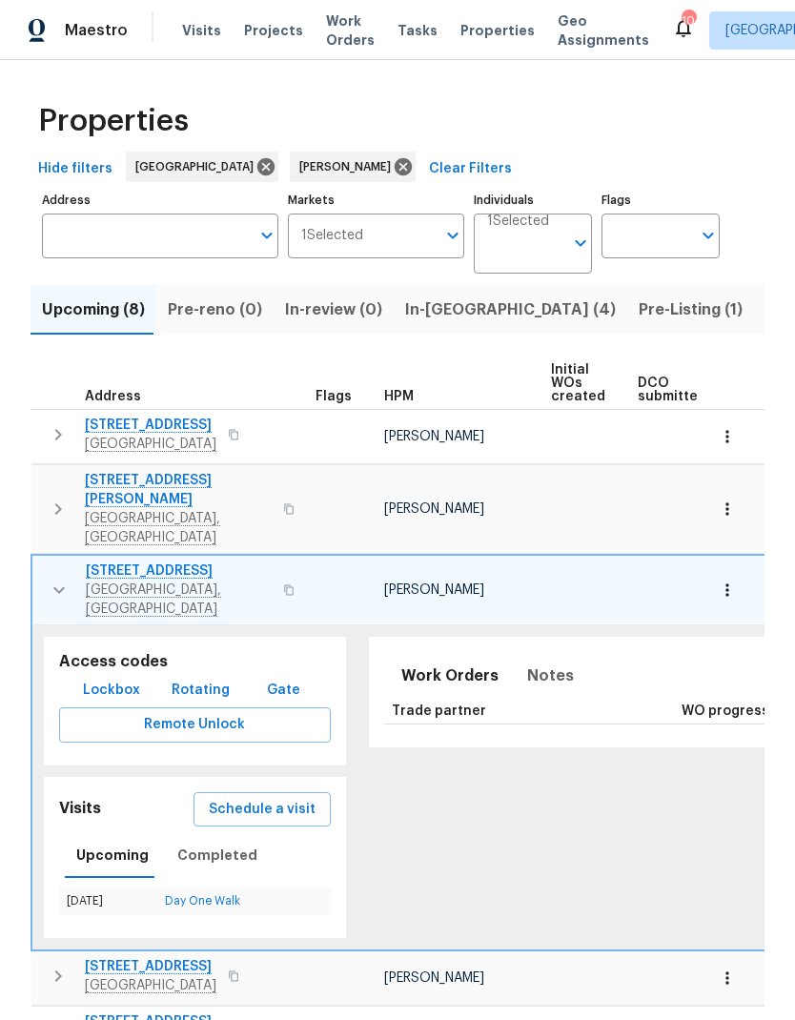
click at [40, 432] on button "button" at bounding box center [58, 434] width 38 height 38
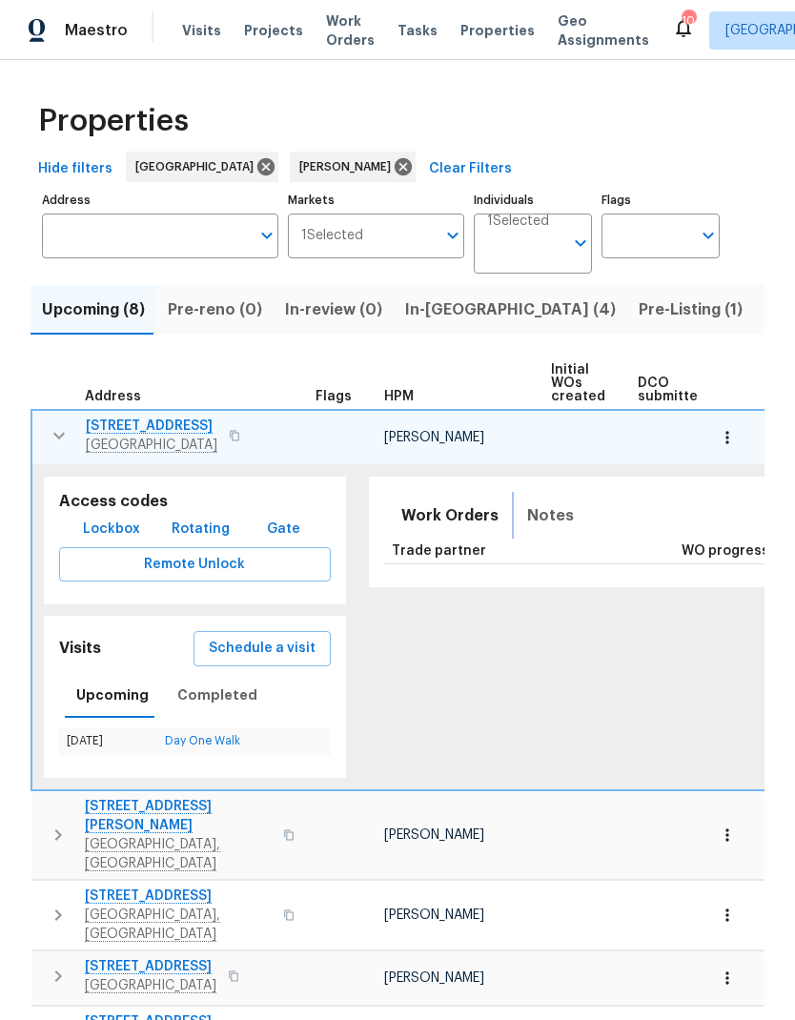
click at [532, 531] on button "Notes" at bounding box center [550, 516] width 70 height 46
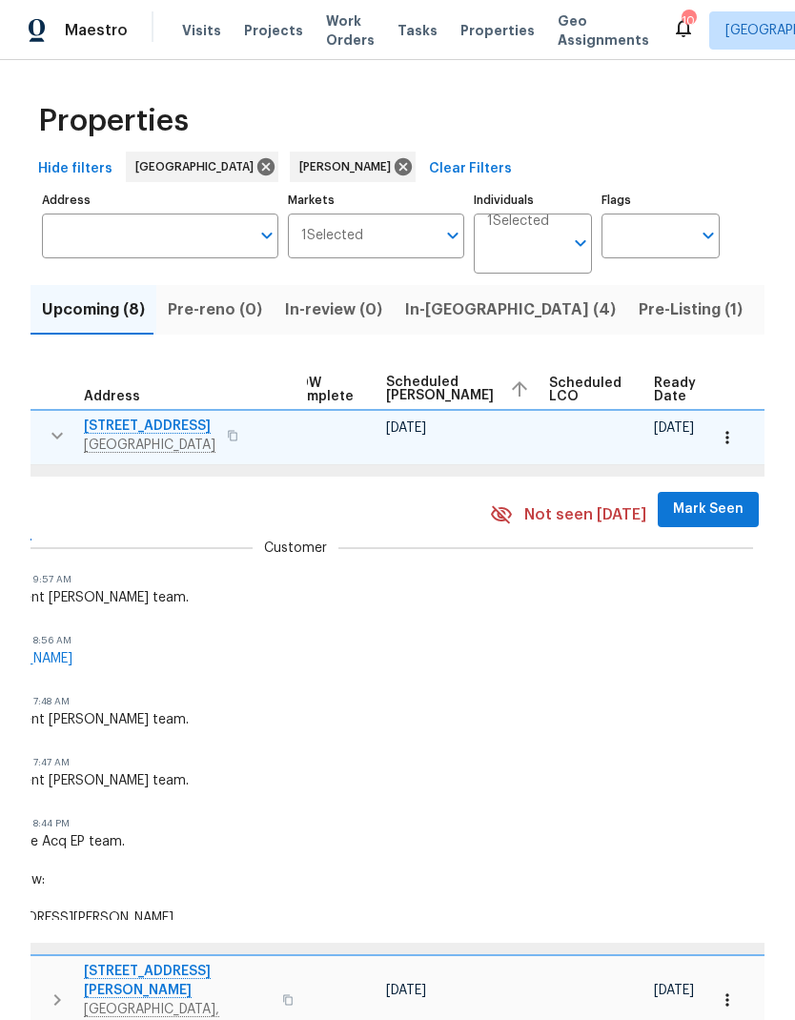
scroll to position [0, 504]
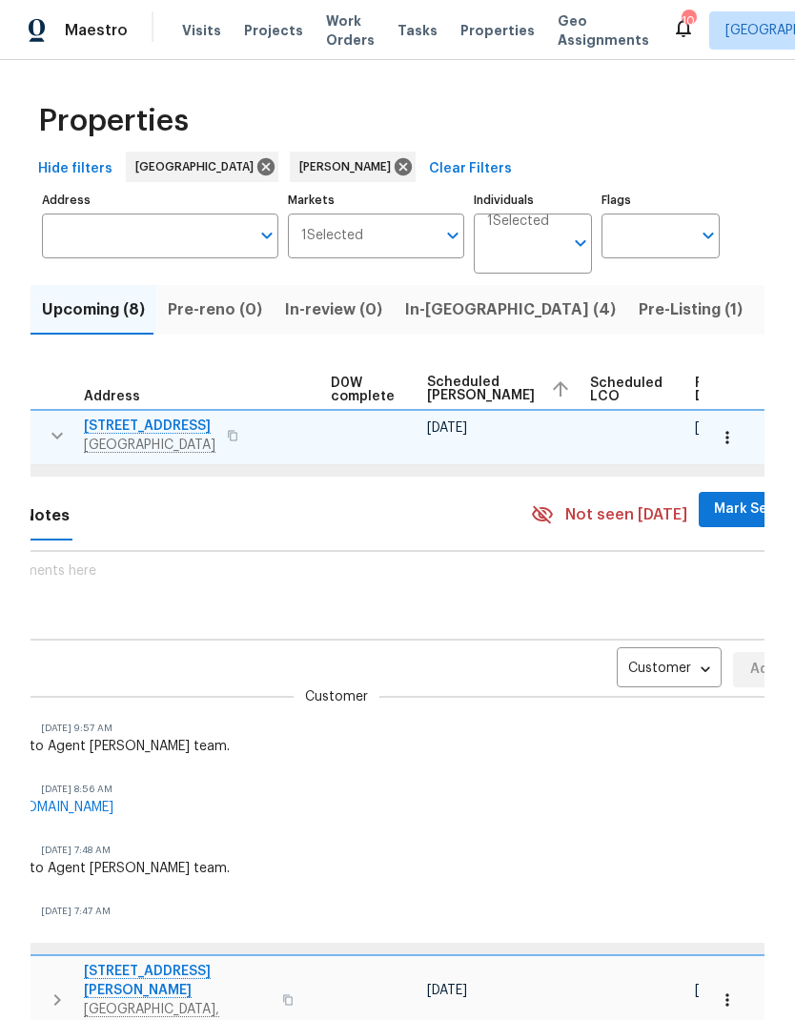
click at [605, 672] on body "Maestro Visits Projects Work Orders Tasks Properties Geo Assignments 10 Nashvil…" at bounding box center [397, 510] width 795 height 1020
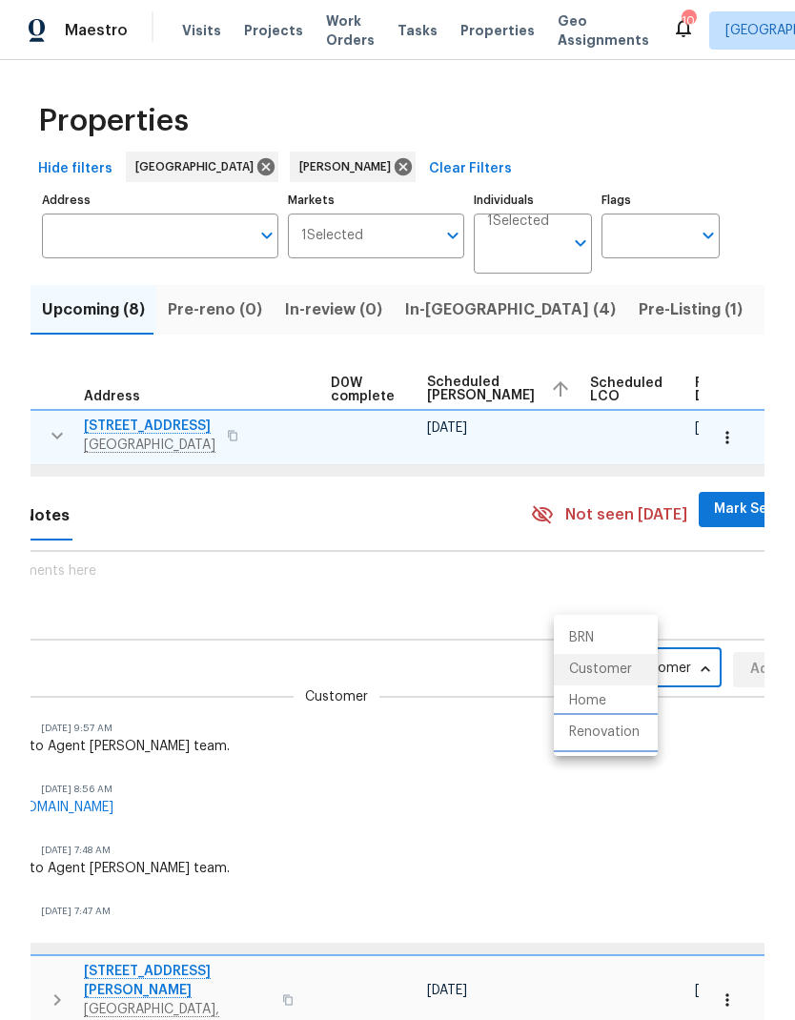
click at [620, 743] on li "Renovation" at bounding box center [606, 732] width 104 height 31
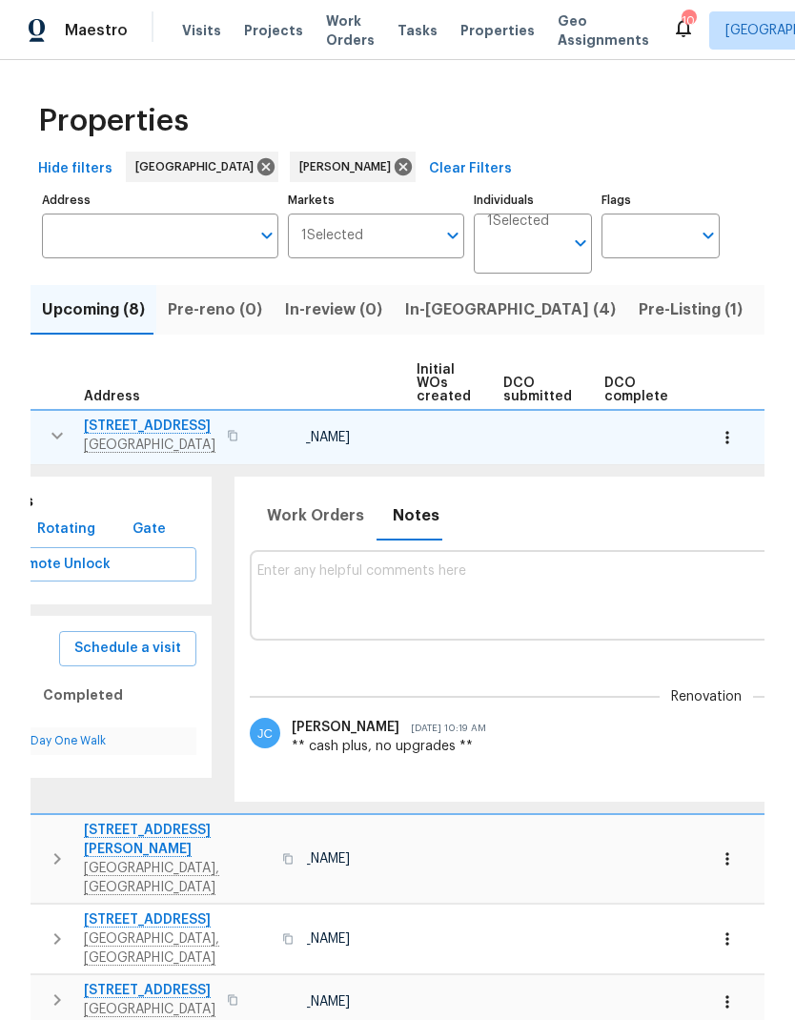
scroll to position [0, 140]
